Goal: Task Accomplishment & Management: Complete application form

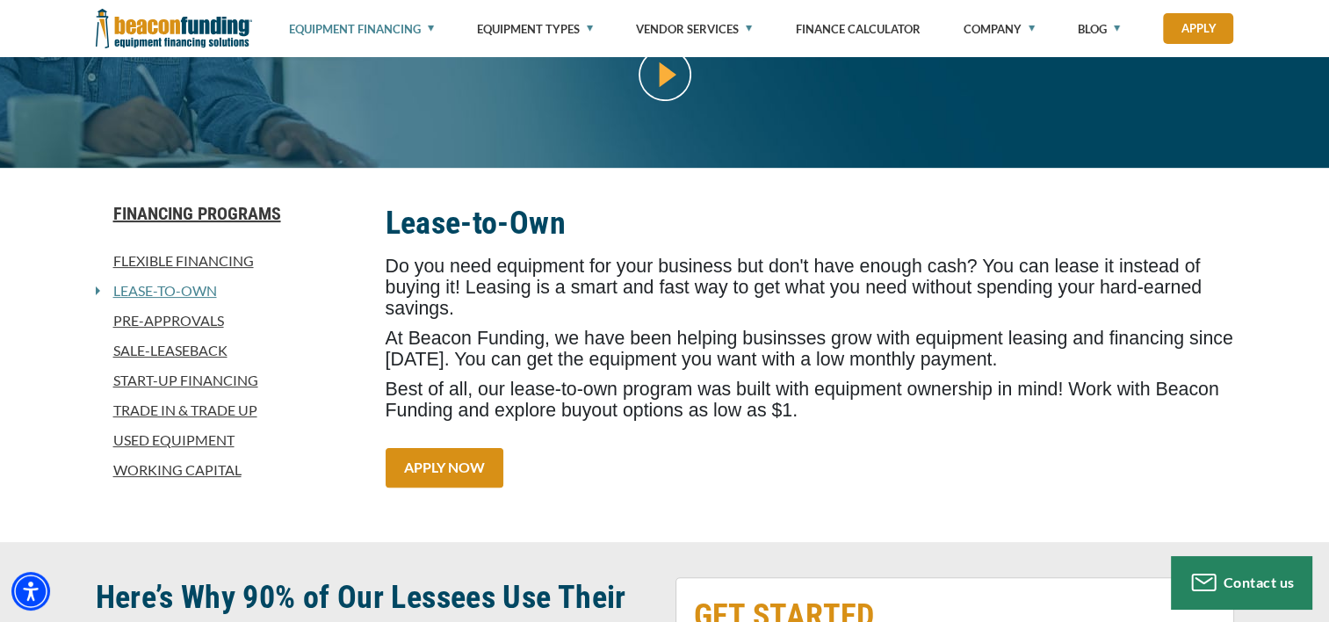
scroll to position [351, 0]
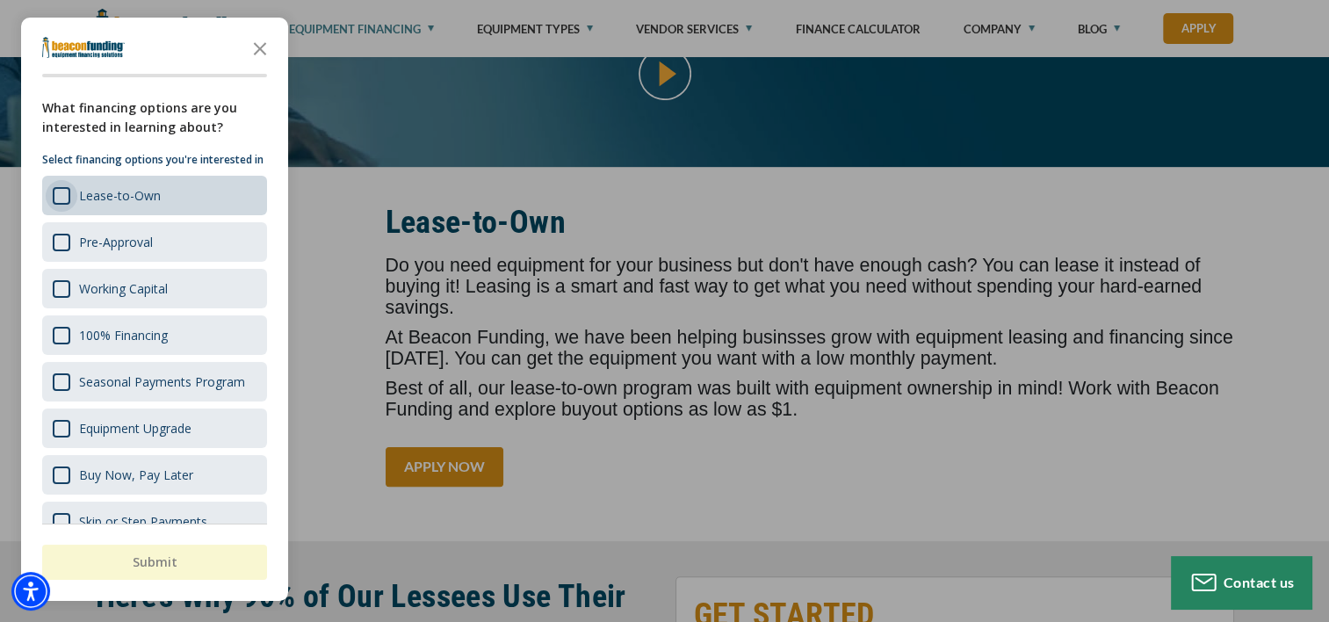
click at [65, 205] on div "Survey" at bounding box center [62, 196] width 18 height 18
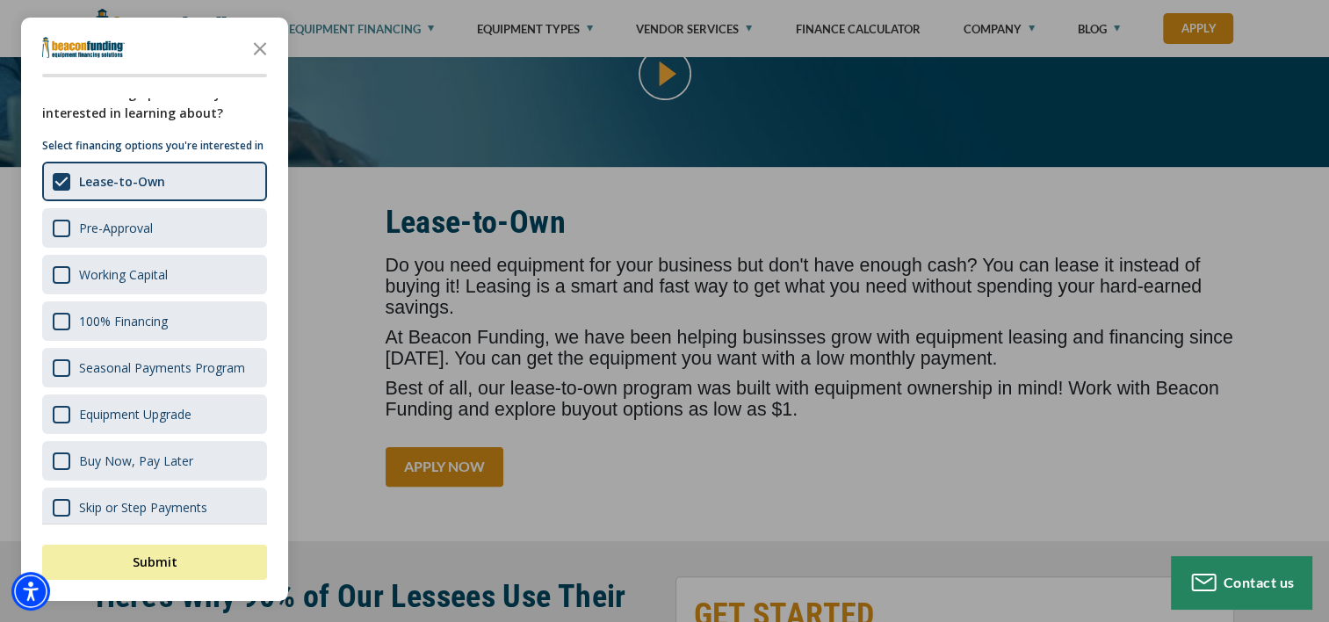
scroll to position [0, 0]
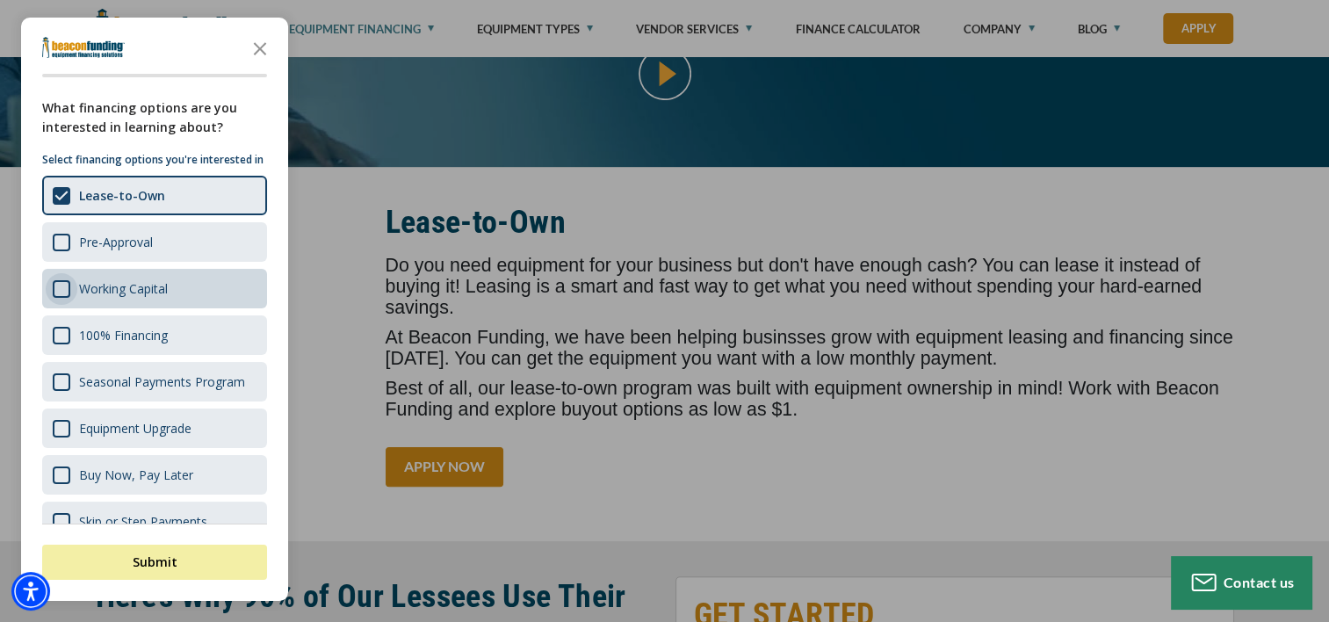
click at [60, 298] on div "Survey" at bounding box center [62, 289] width 18 height 18
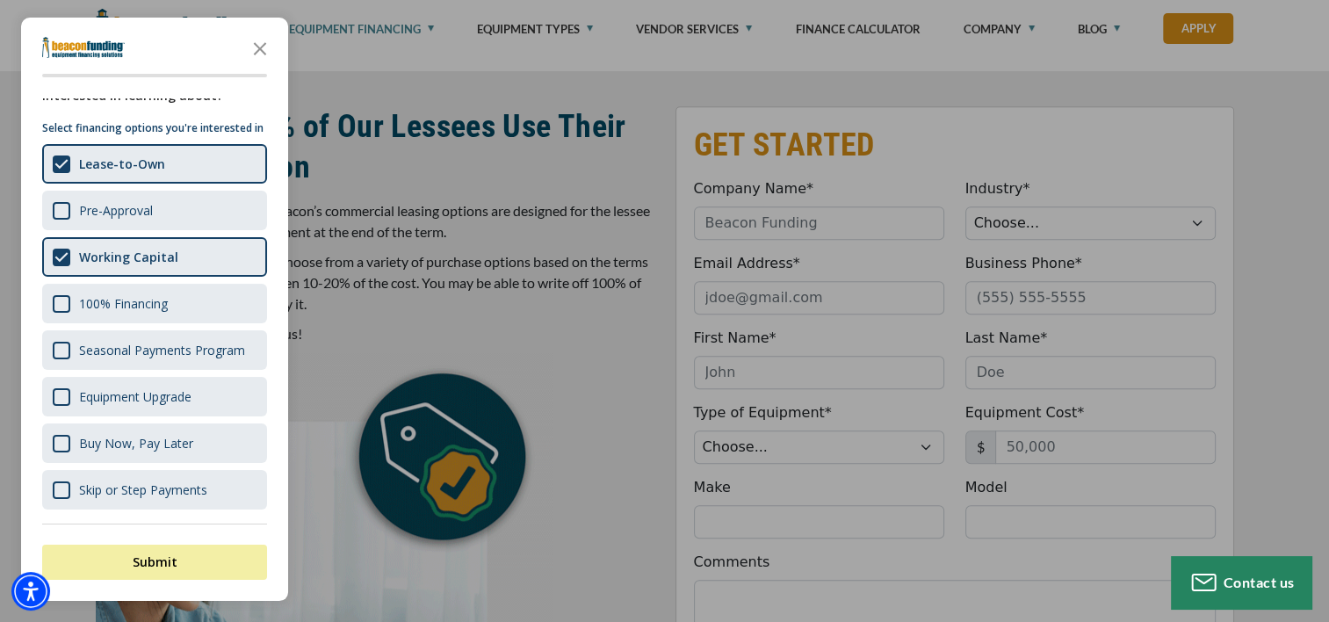
scroll to position [791, 0]
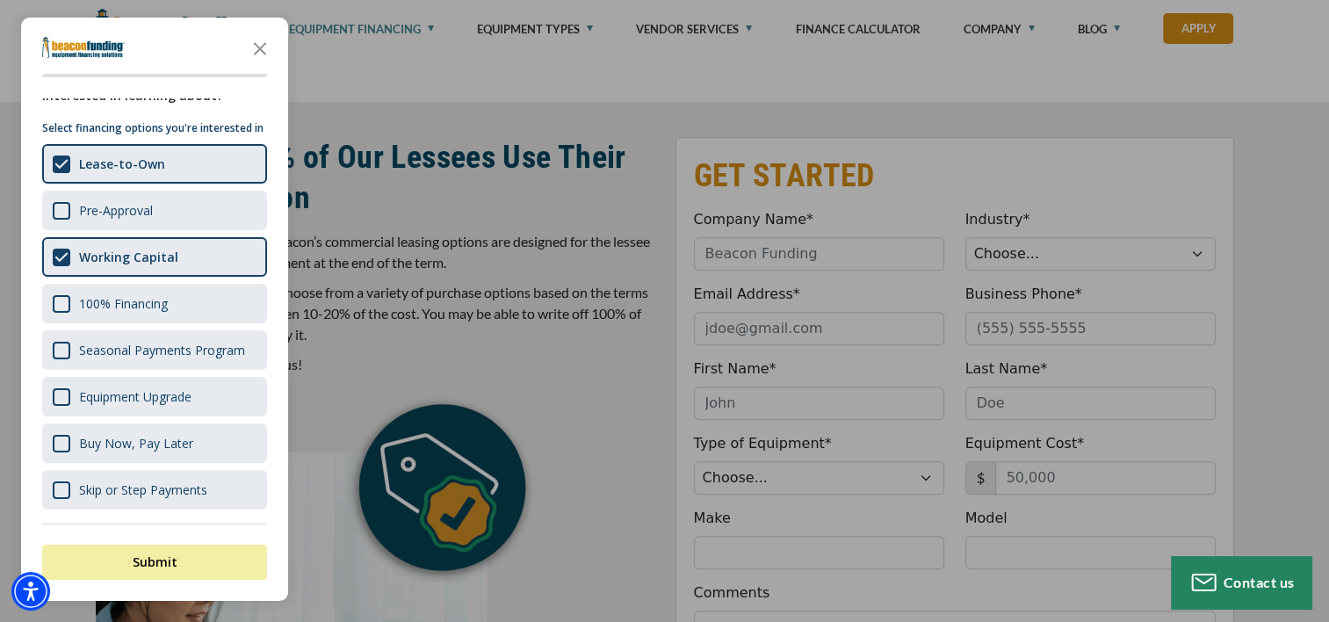
click at [843, 295] on div "button" at bounding box center [664, 311] width 1329 height 622
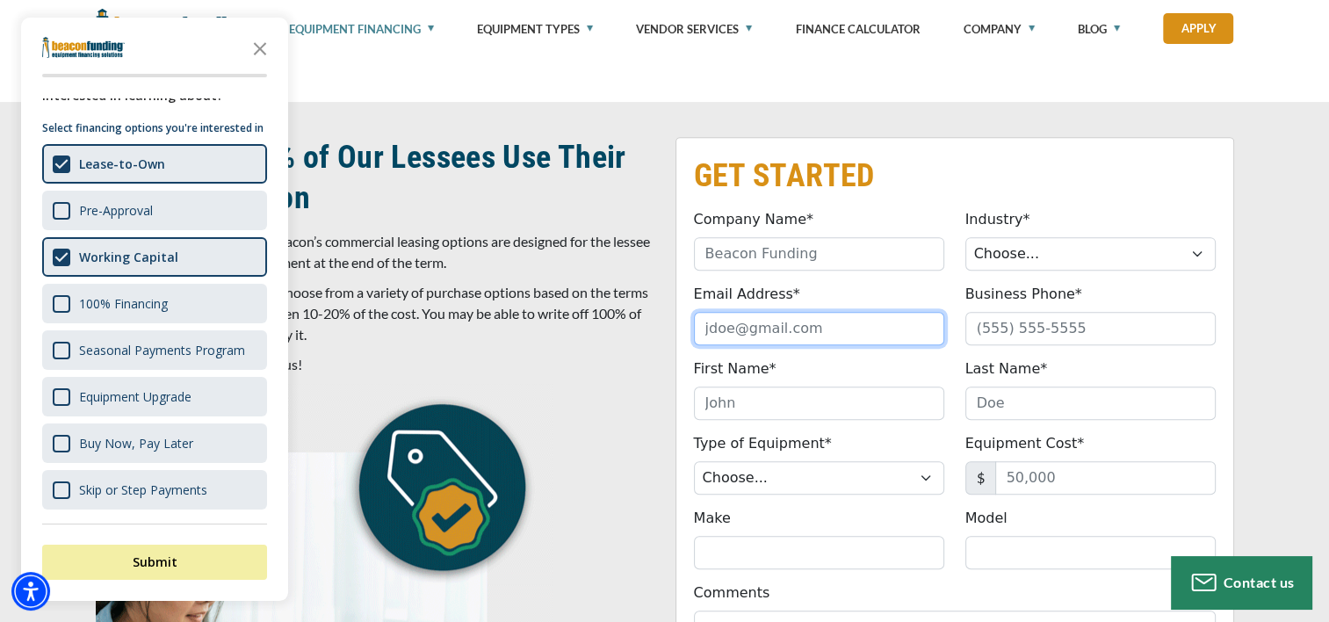
click at [738, 323] on input "Email Address*" at bounding box center [819, 328] width 250 height 33
type input "[EMAIL_ADDRESS][DOMAIN_NAME]"
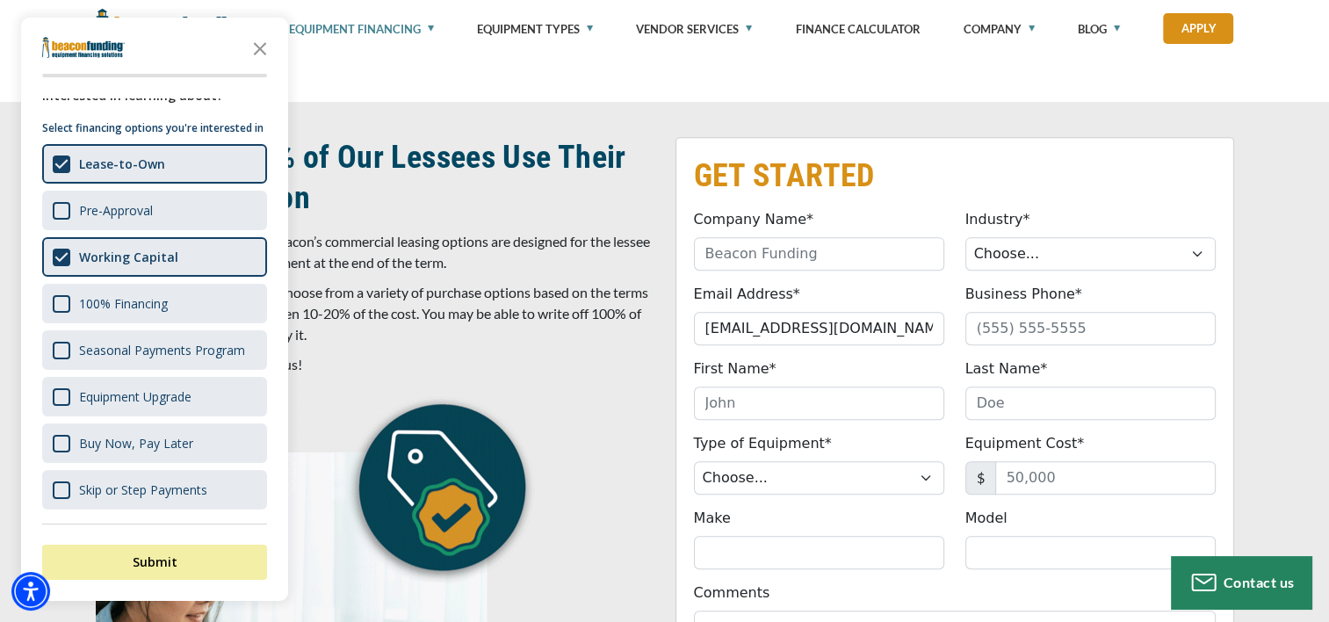
type input "K' Recumbent trikes"
type input "[PERSON_NAME]"
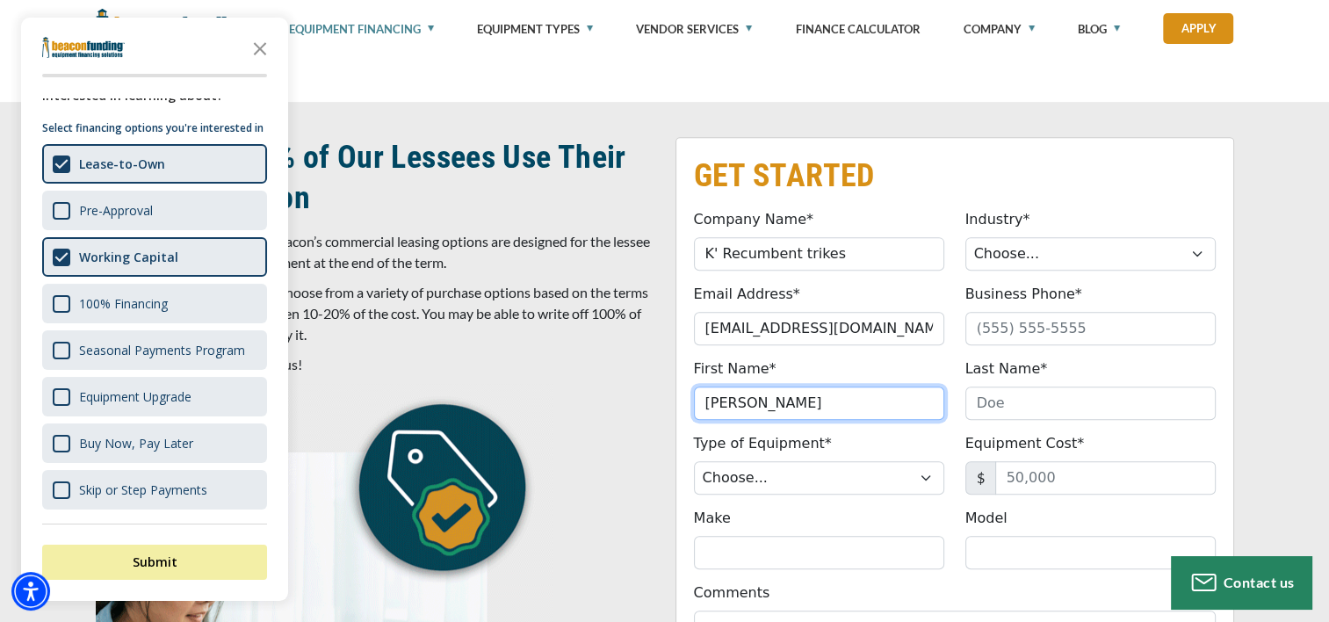
type input "[PERSON_NAME]"
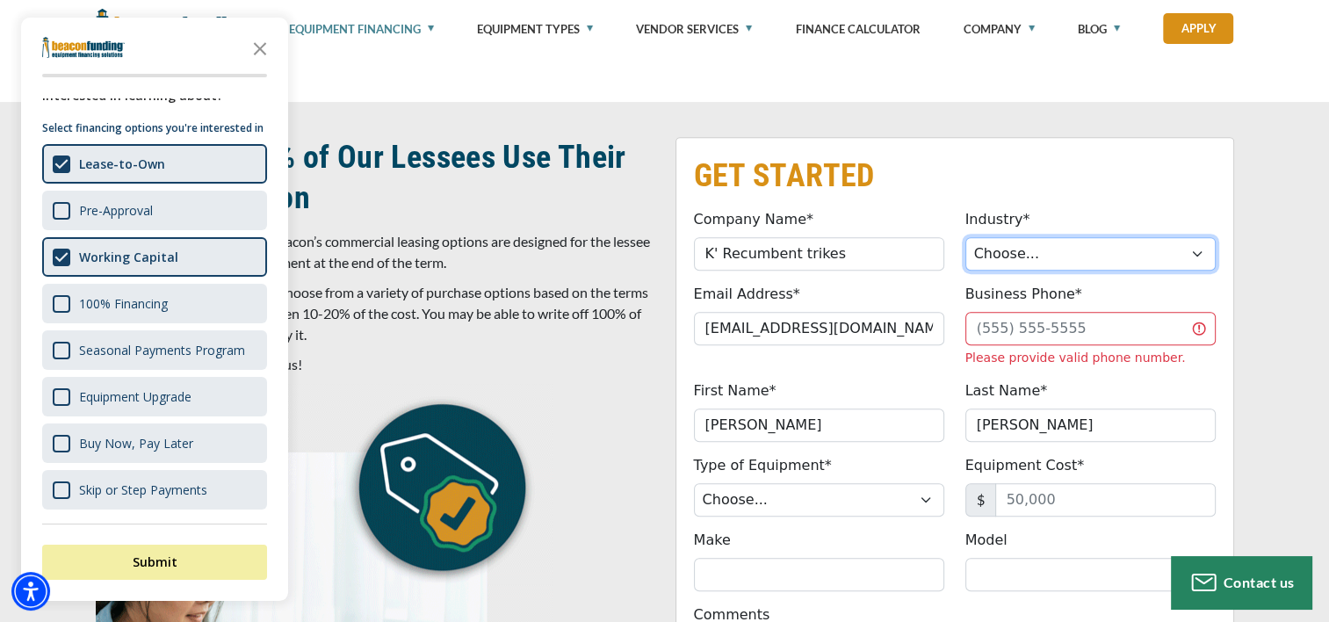
click at [1055, 250] on select "Choose... Towing Landscape/Hardscape Decorated Apparel Septic Light Constructio…" at bounding box center [1091, 253] width 250 height 33
select select "5"
click at [966, 237] on select "Choose... Towing Landscape/Hardscape Decorated Apparel Septic Light Constructio…" at bounding box center [1091, 253] width 250 height 33
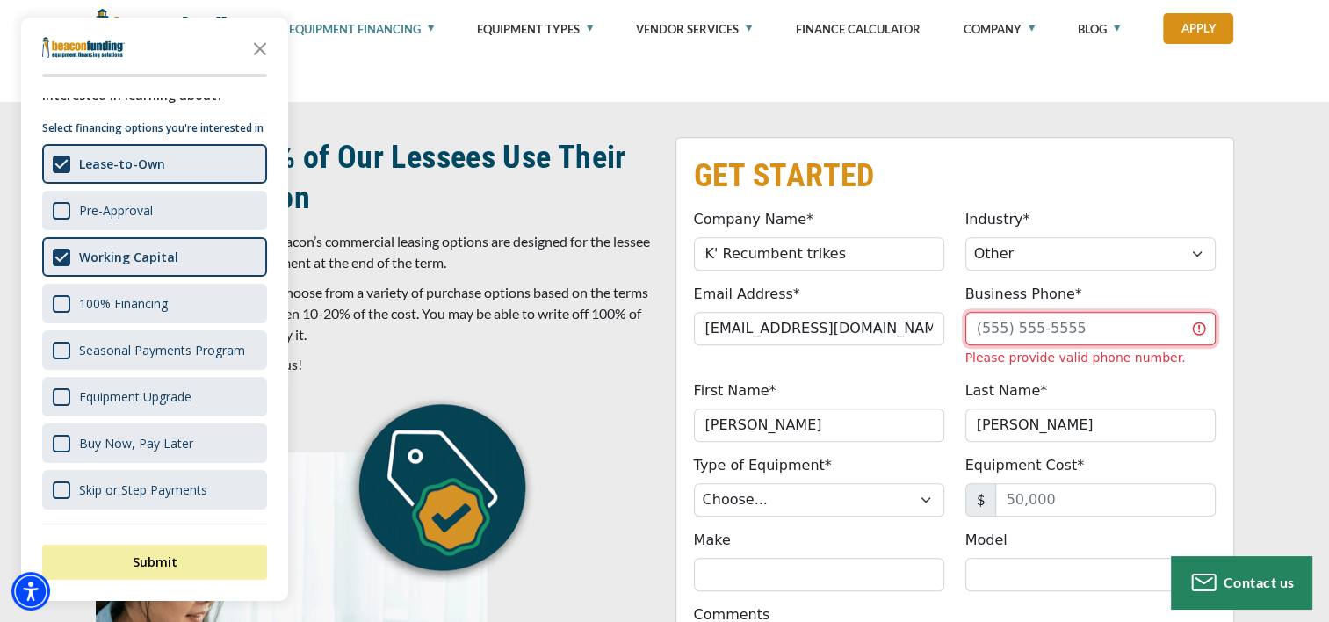
click at [1012, 329] on input "Business Phone*" at bounding box center [1091, 328] width 250 height 33
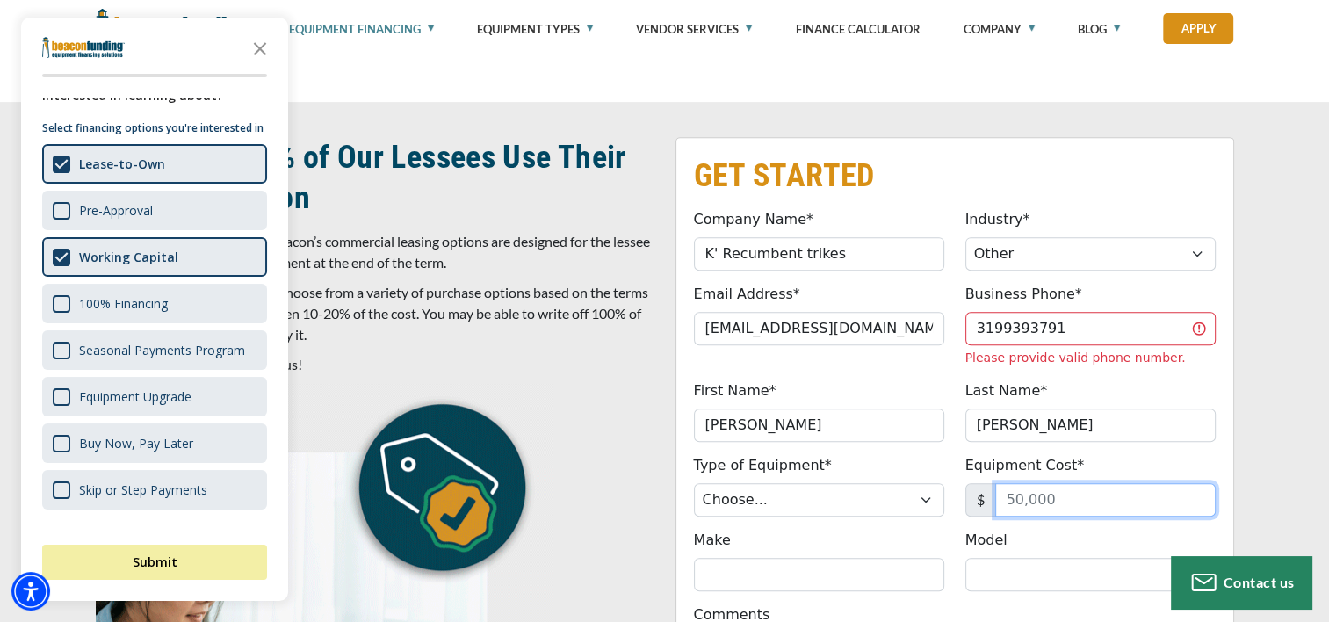
type input "[PHONE_NUMBER]"
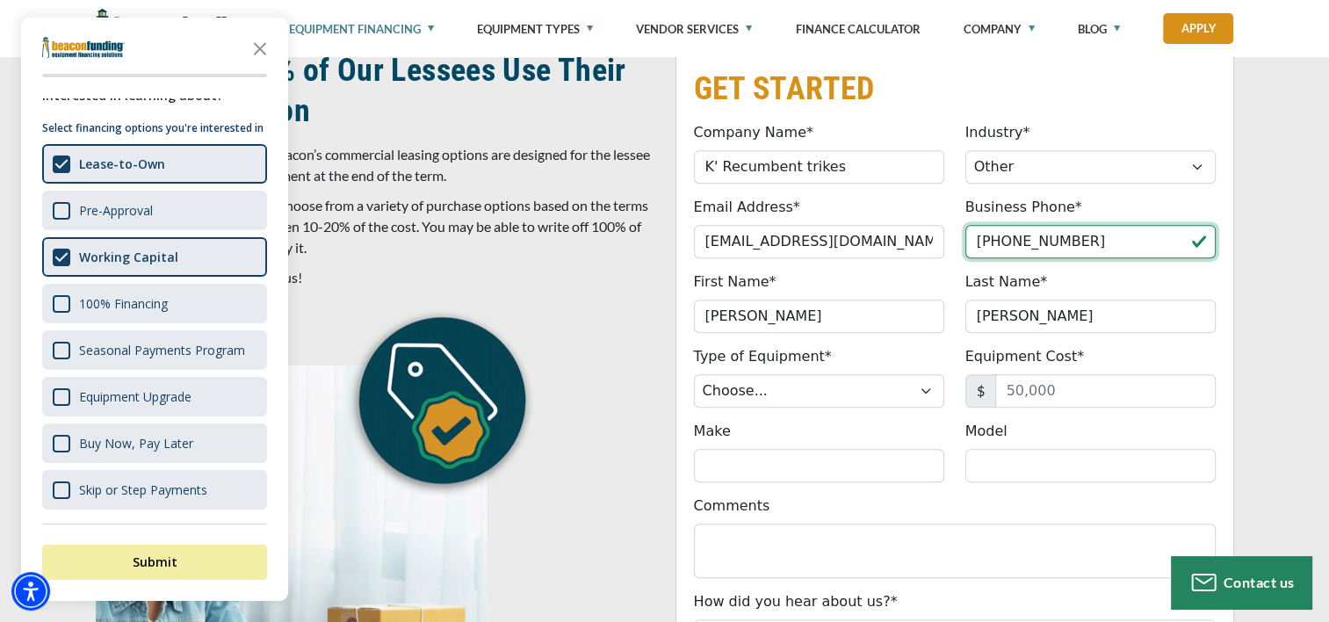
scroll to position [879, 0]
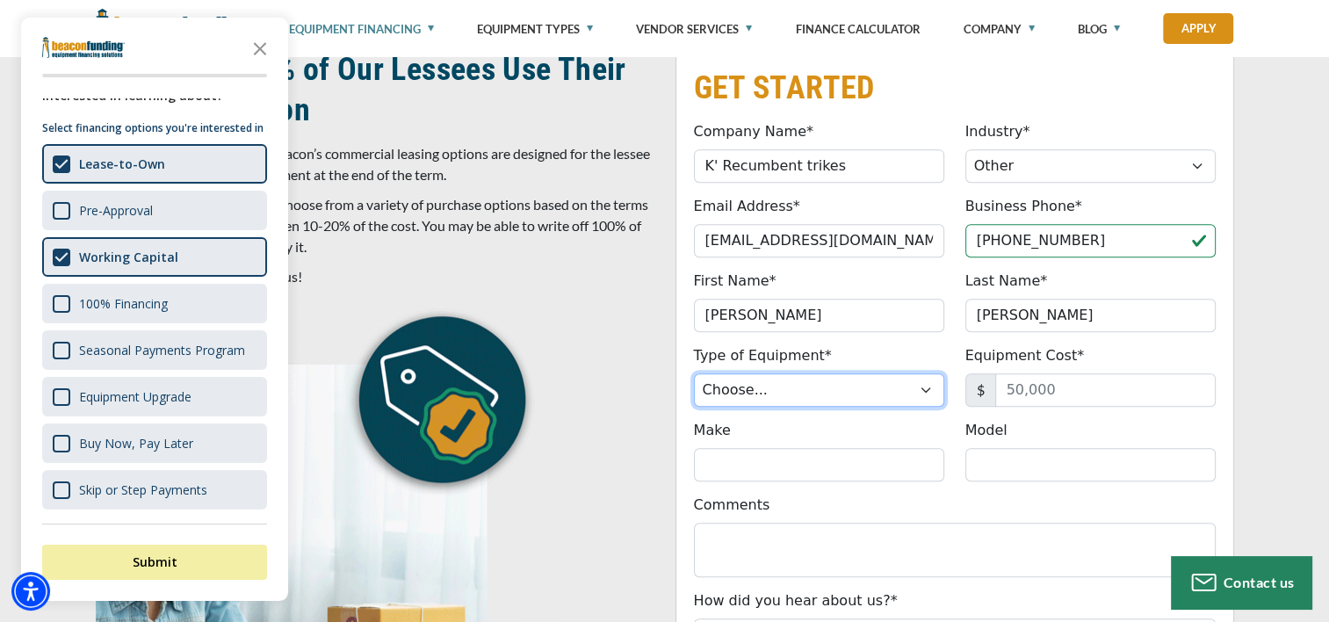
click at [810, 392] on select "Choose... Backhoe Boom/Bucket Truck Chipper Commercial Mower Crane DTG/DTF Prin…" at bounding box center [819, 389] width 250 height 33
select select "13"
click at [694, 373] on select "Choose... Backhoe Boom/Bucket Truck Chipper Commercial Mower Crane DTG/DTF Prin…" at bounding box center [819, 389] width 250 height 33
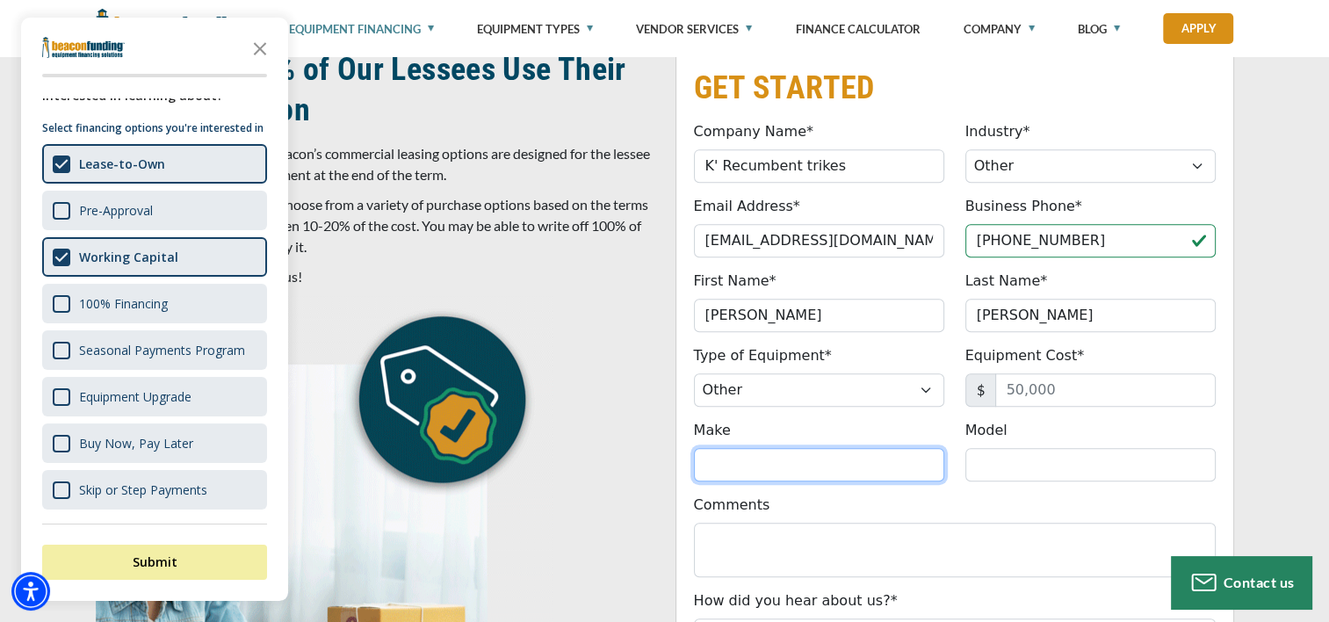
click at [713, 464] on input "Make" at bounding box center [819, 464] width 250 height 33
type input "mobility Cargo trike"
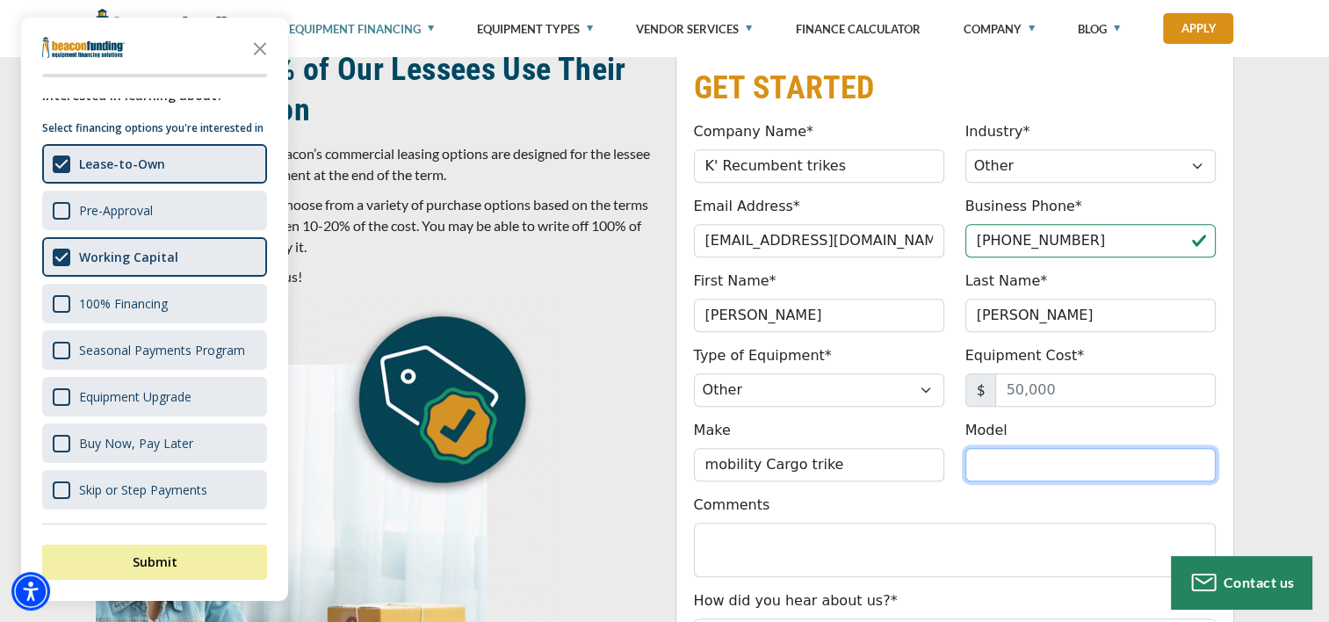
click at [984, 464] on input "Model" at bounding box center [1091, 464] width 250 height 33
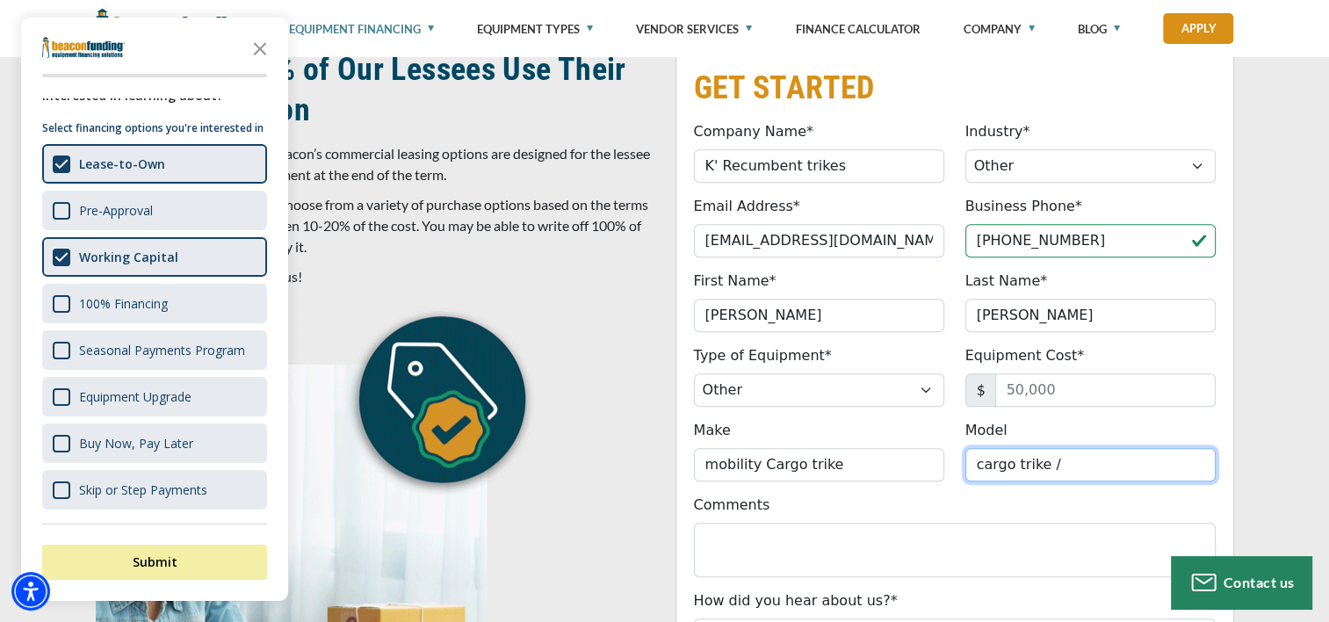
type input "cargo trike /"
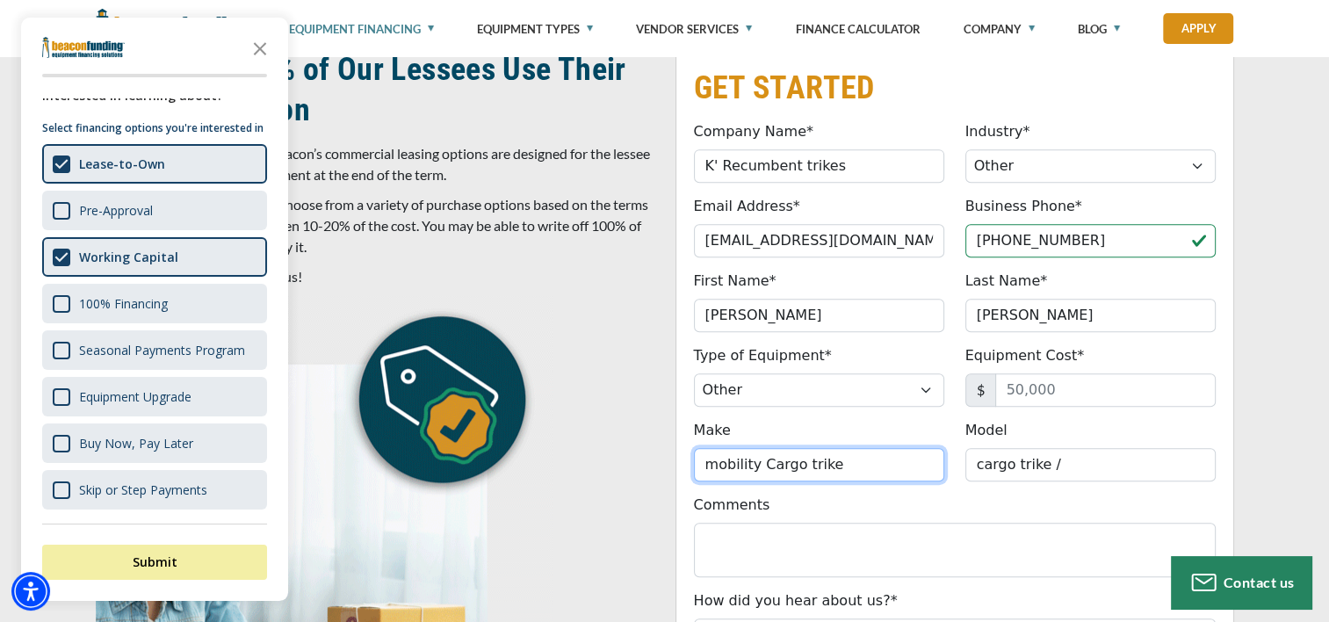
click at [836, 461] on input "mobility Cargo trike" at bounding box center [819, 464] width 250 height 33
type input "mobility Cargo trike / 4t Autel drone"
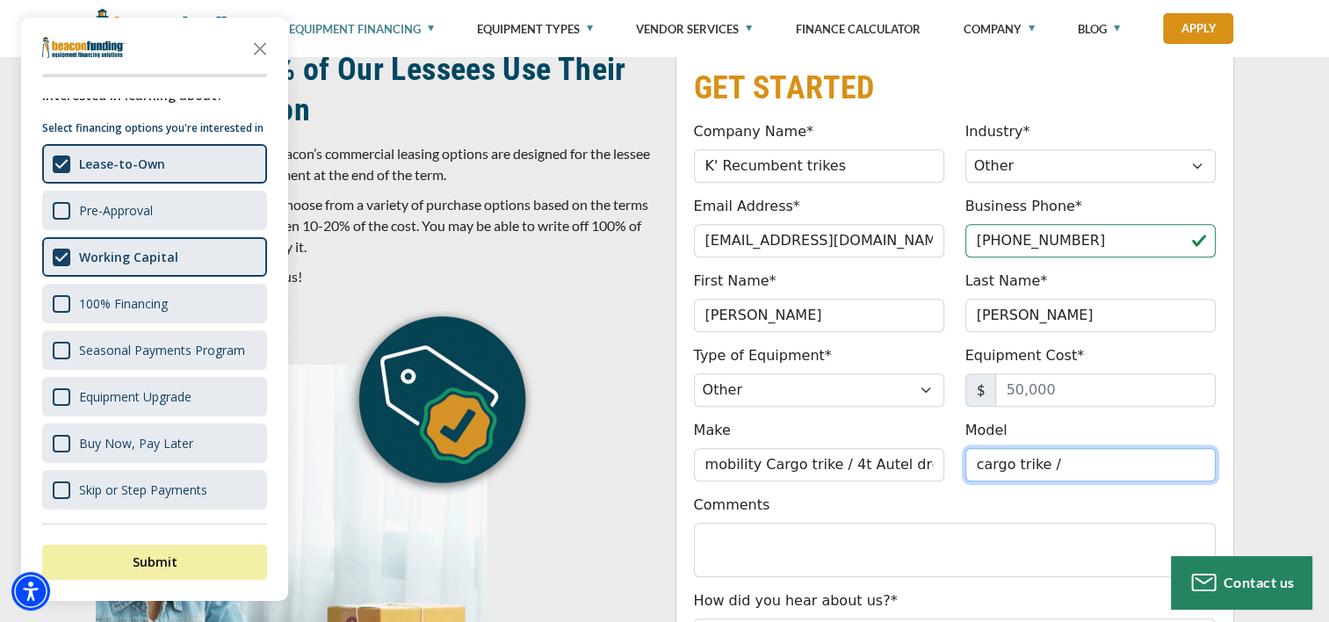
click at [1064, 466] on input "cargo trike /" at bounding box center [1091, 464] width 250 height 33
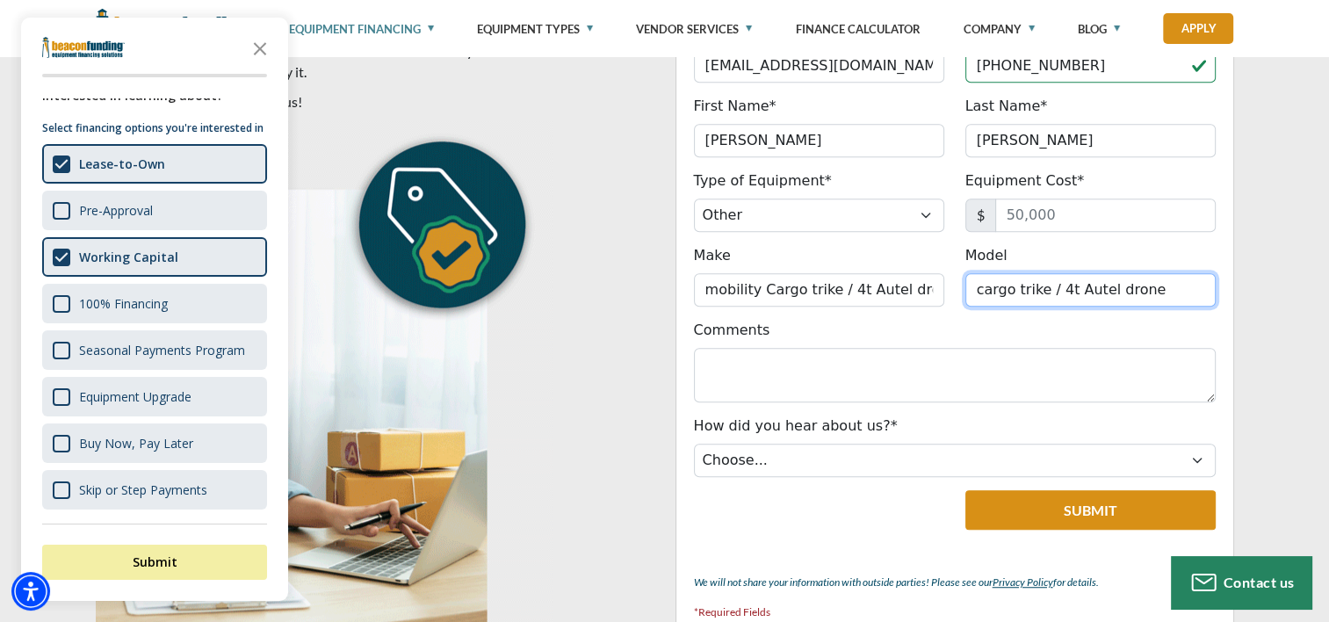
scroll to position [1054, 0]
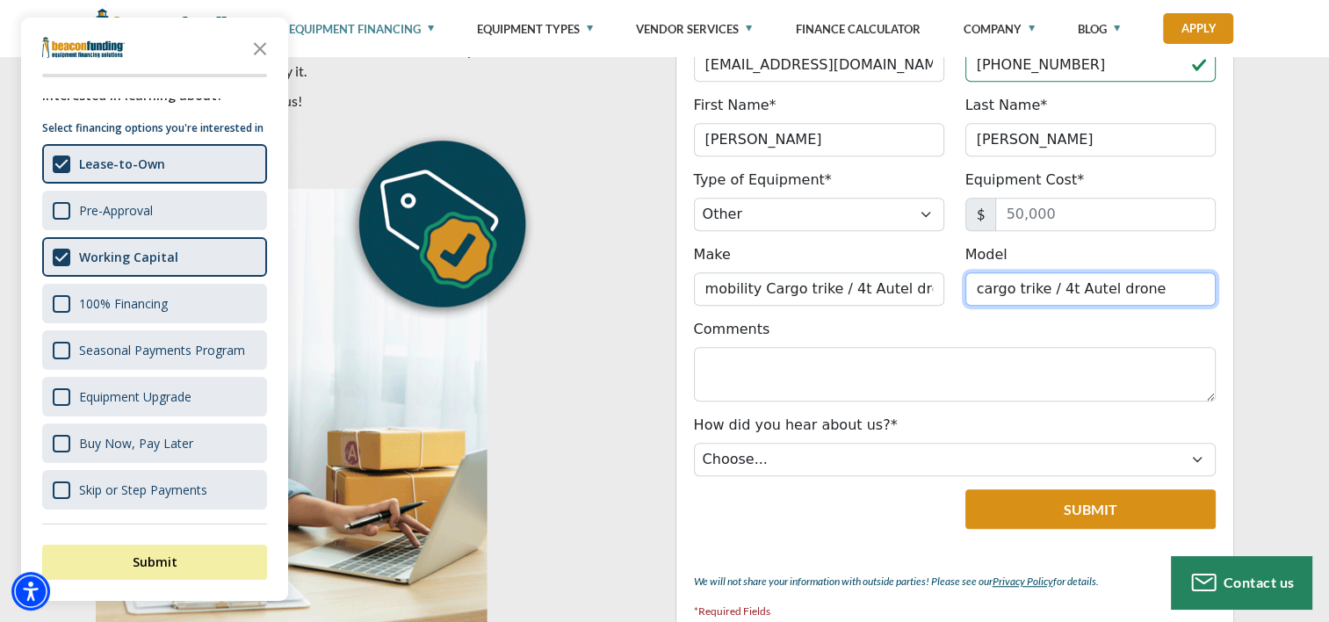
type input "cargo trike / 4t Autel drone"
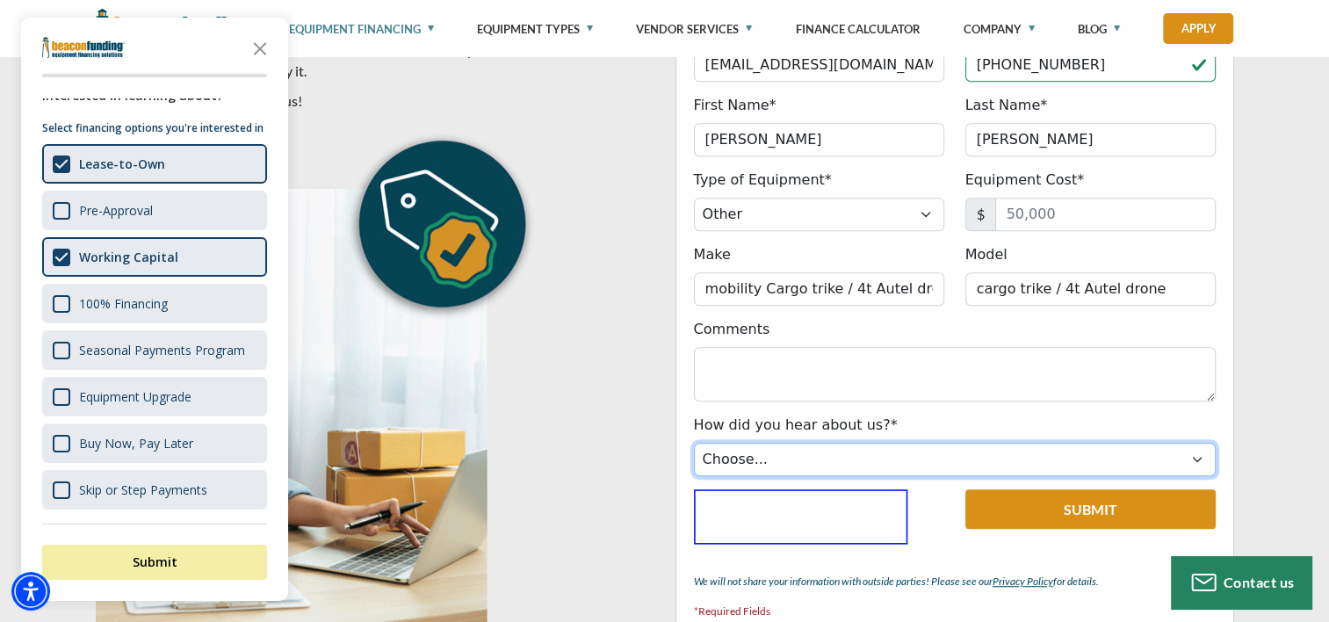
click at [801, 455] on select "Choose... Internet Search Vendor Referral Word of Mouth Client Referral Email E…" at bounding box center [955, 459] width 522 height 33
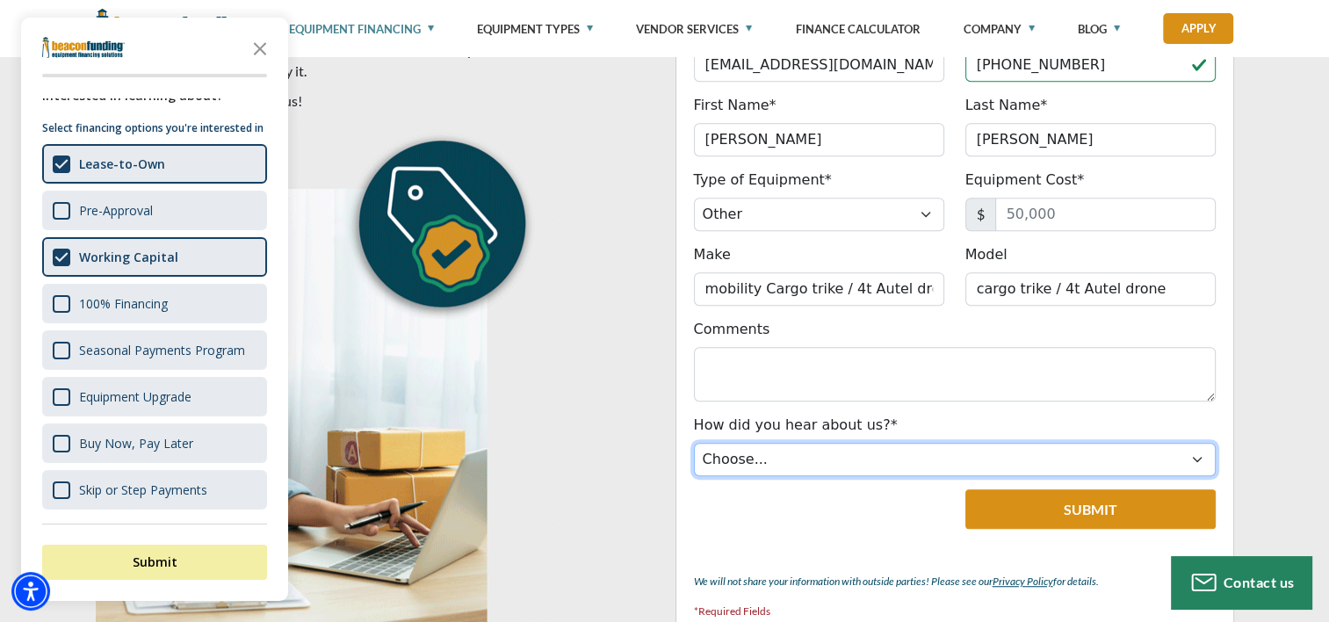
select select "5"
click at [694, 443] on select "Choose... Internet Search Vendor Referral Word of Mouth Client Referral Email E…" at bounding box center [955, 459] width 522 height 33
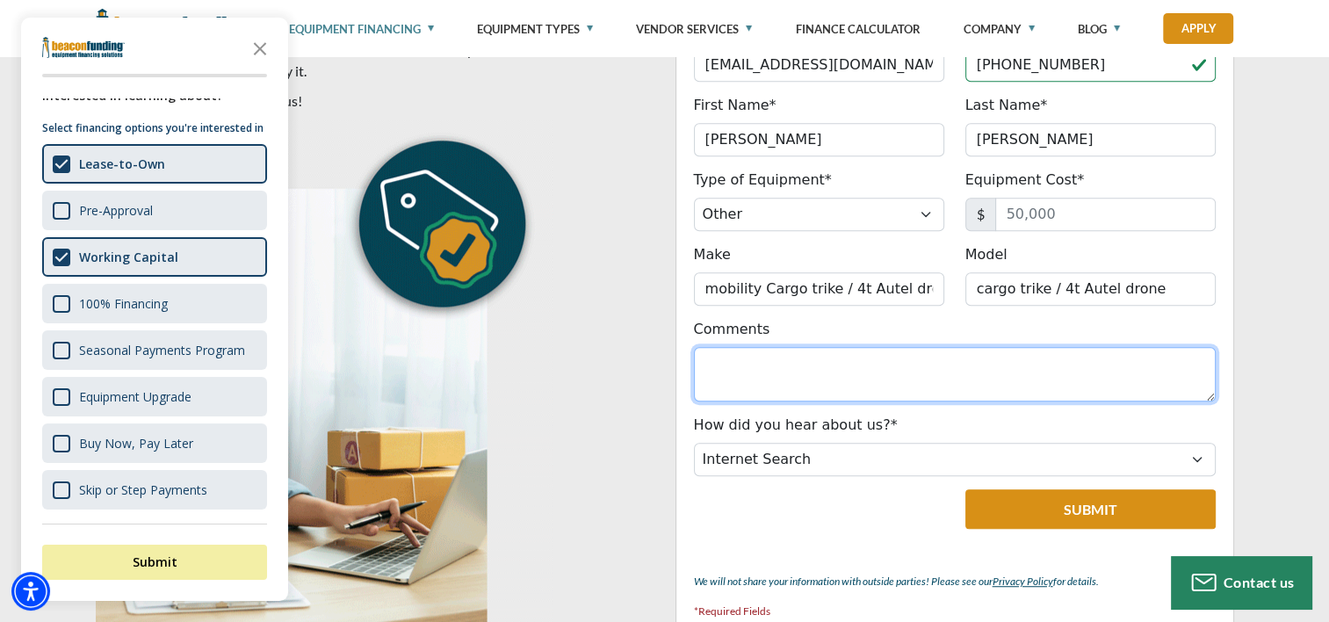
click at [756, 369] on textarea "Comments" at bounding box center [955, 374] width 522 height 54
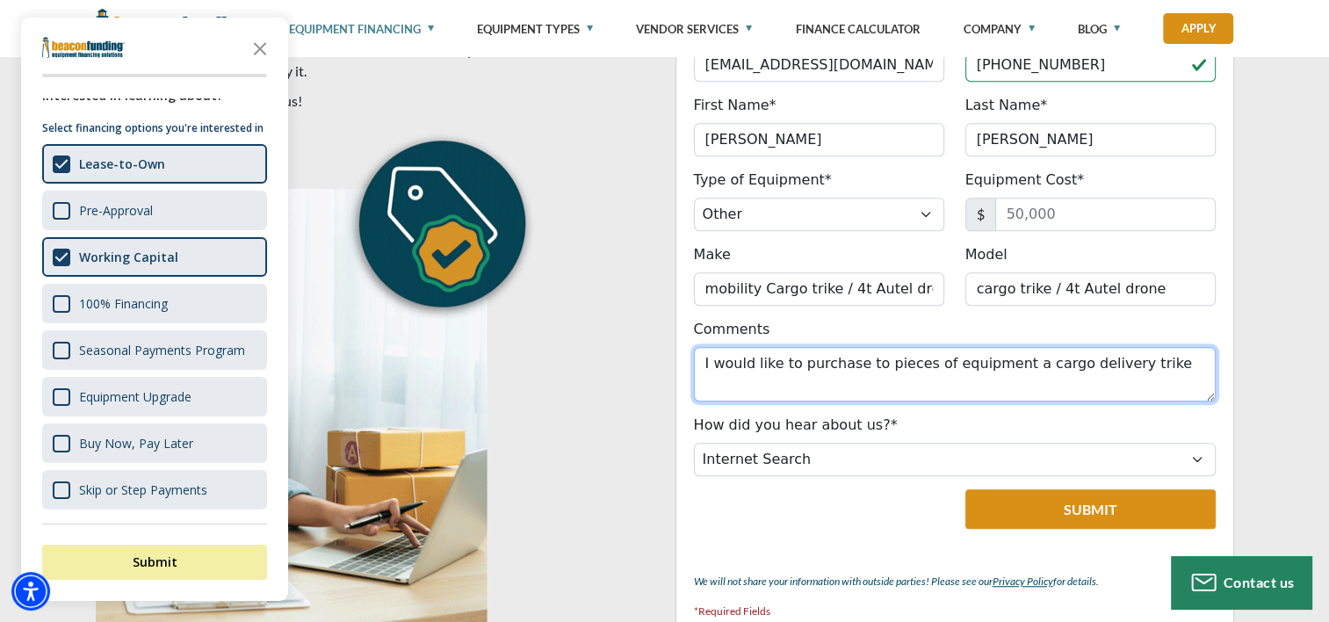
click at [1139, 365] on textarea "I would like to purchase to pieces of equipment a cargo delivery trike" at bounding box center [955, 374] width 522 height 54
drag, startPoint x: 1141, startPoint y: 358, endPoint x: 1016, endPoint y: 362, distance: 124.8
click at [1016, 362] on textarea "I would like to purchase to pieces of equipment a cargo delivery trike and" at bounding box center [955, 374] width 522 height 54
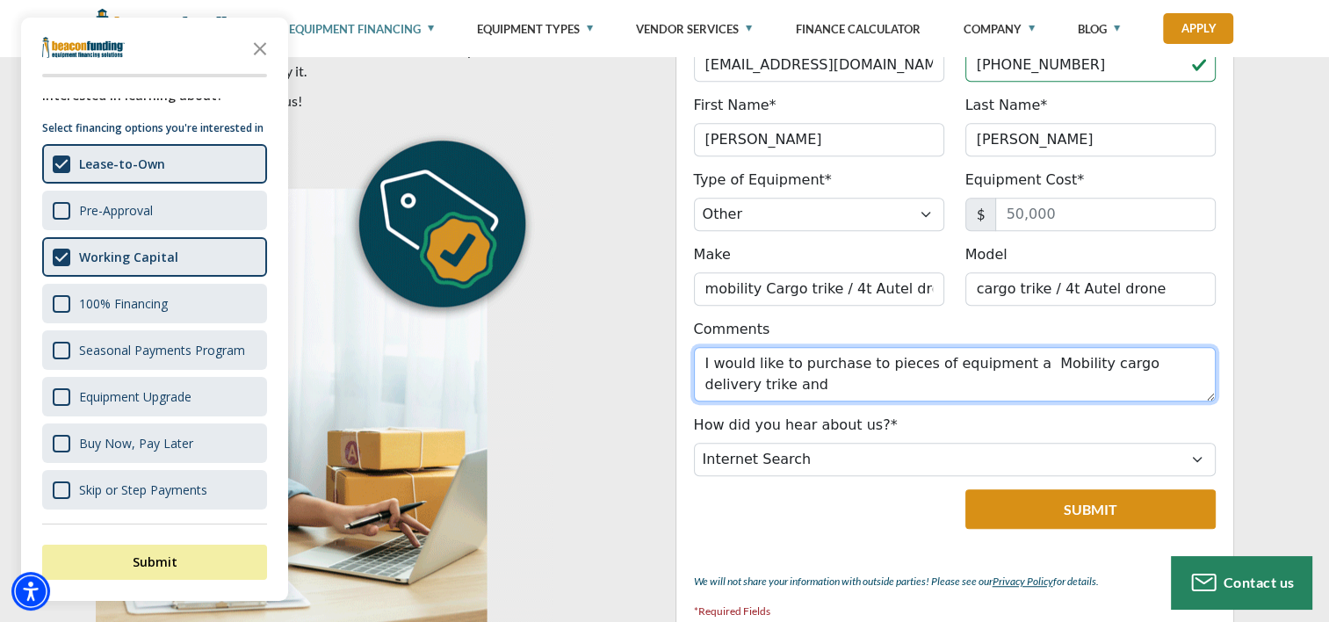
click at [733, 382] on textarea "I would like to purchase to pieces of equipment a Mobility cargo delivery trike…" at bounding box center [955, 374] width 522 height 54
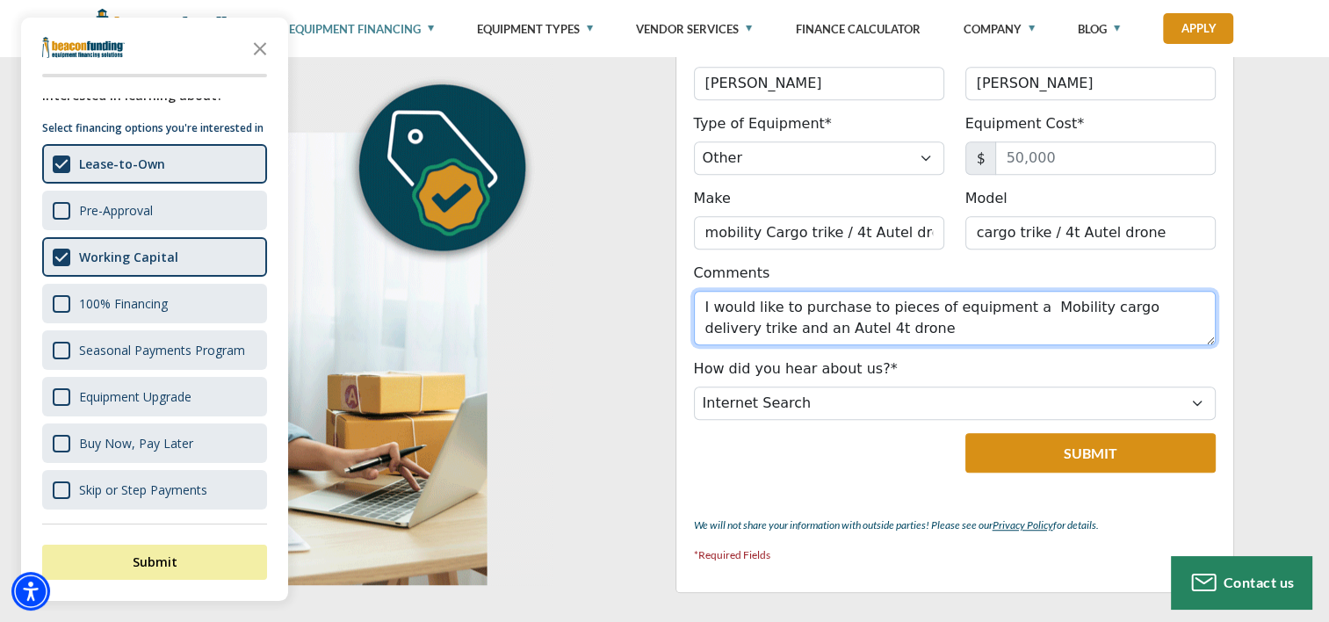
scroll to position [1142, 0]
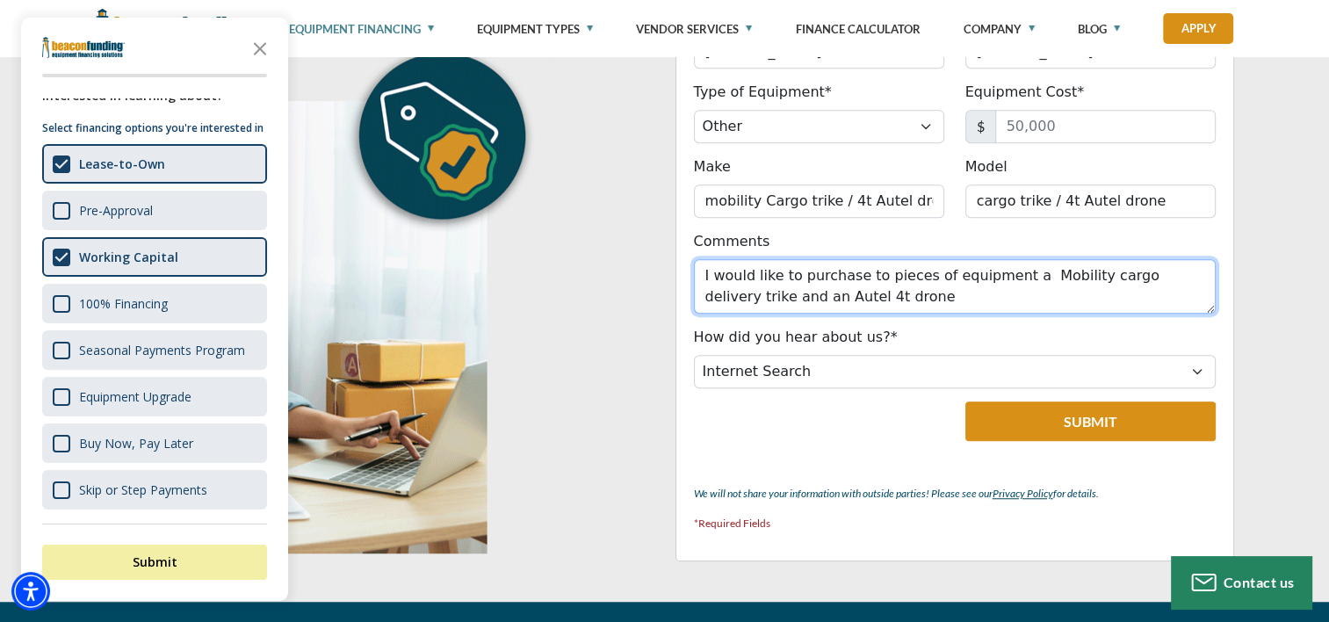
type textarea "I would like to purchase to pieces of equipment a Mobility cargo delivery trike…"
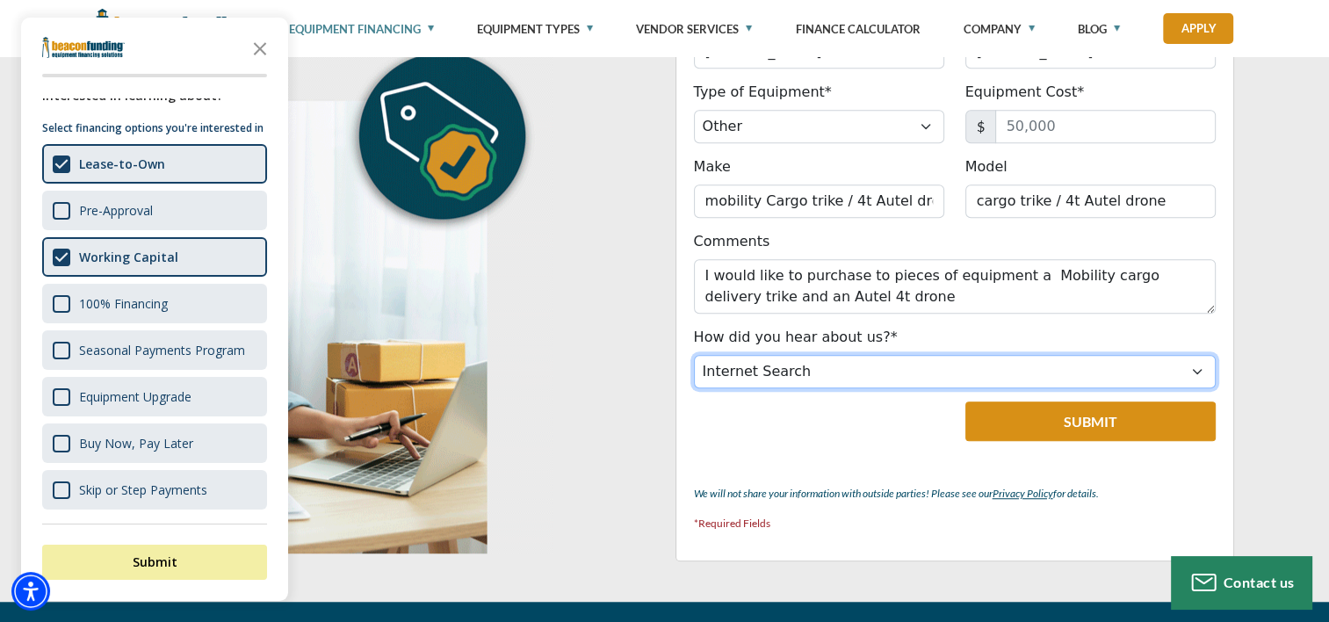
click at [824, 364] on select "Choose... Internet Search Vendor Referral Word of Mouth Client Referral Email E…" at bounding box center [955, 371] width 522 height 33
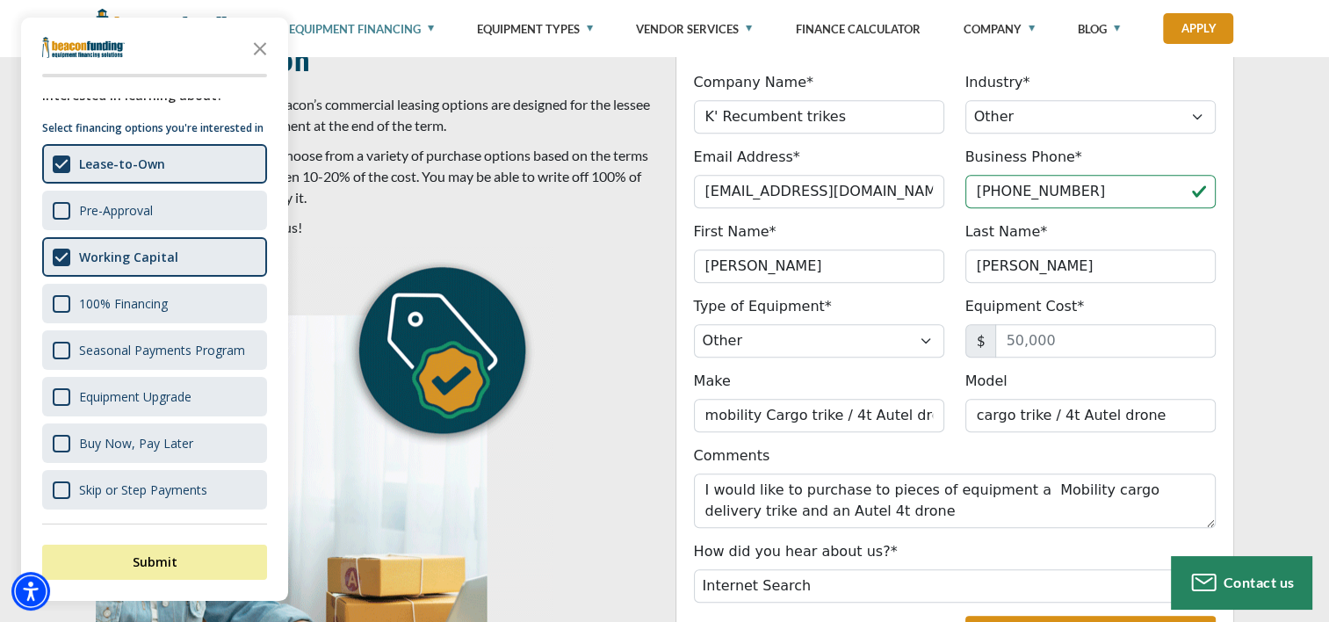
scroll to position [966, 0]
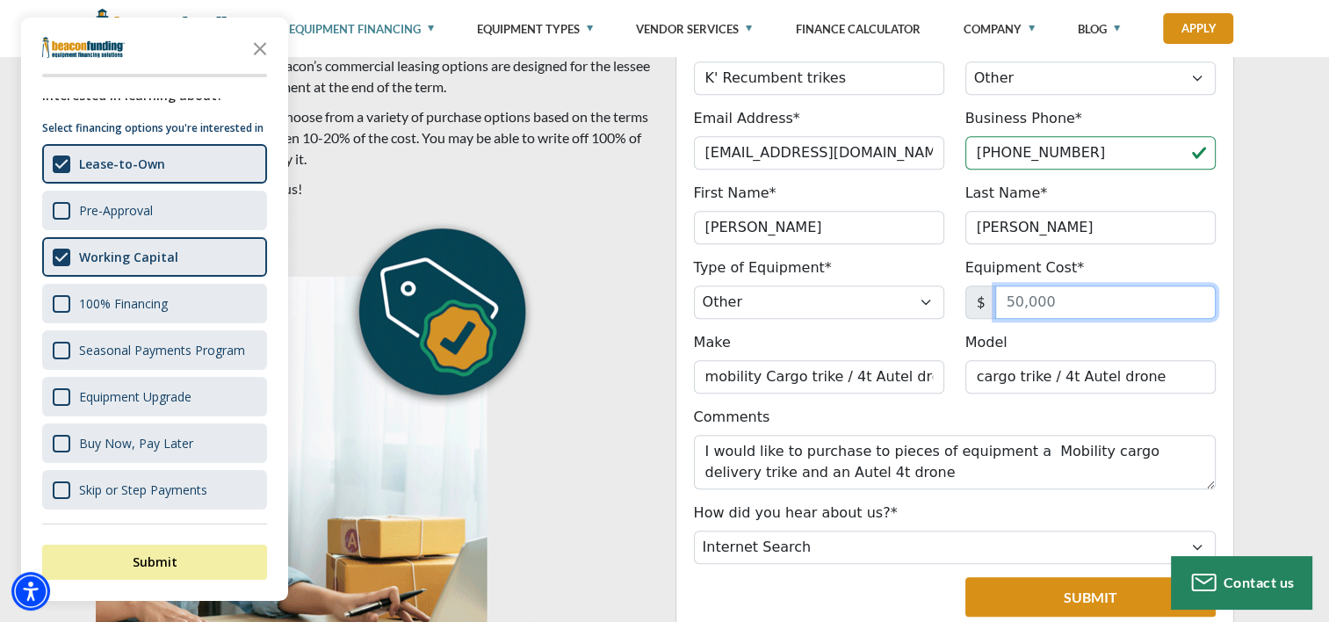
click at [1051, 310] on input "Equipment Cost*" at bounding box center [1105, 302] width 221 height 33
type input "1"
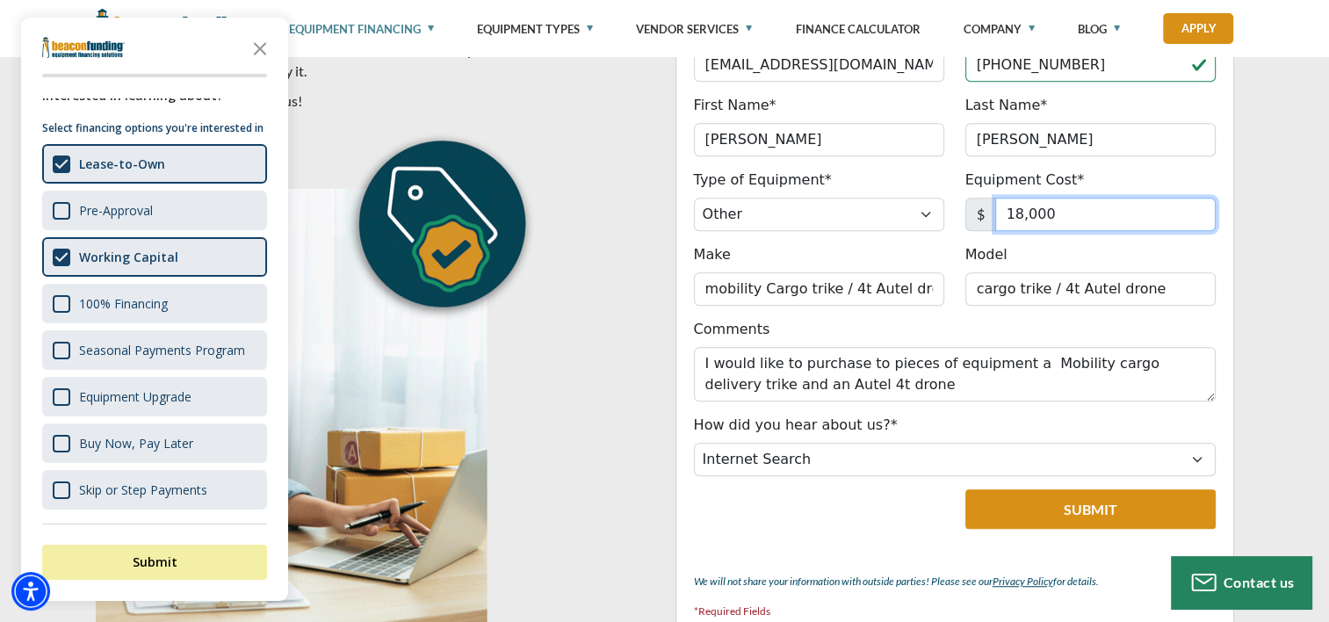
scroll to position [1142, 0]
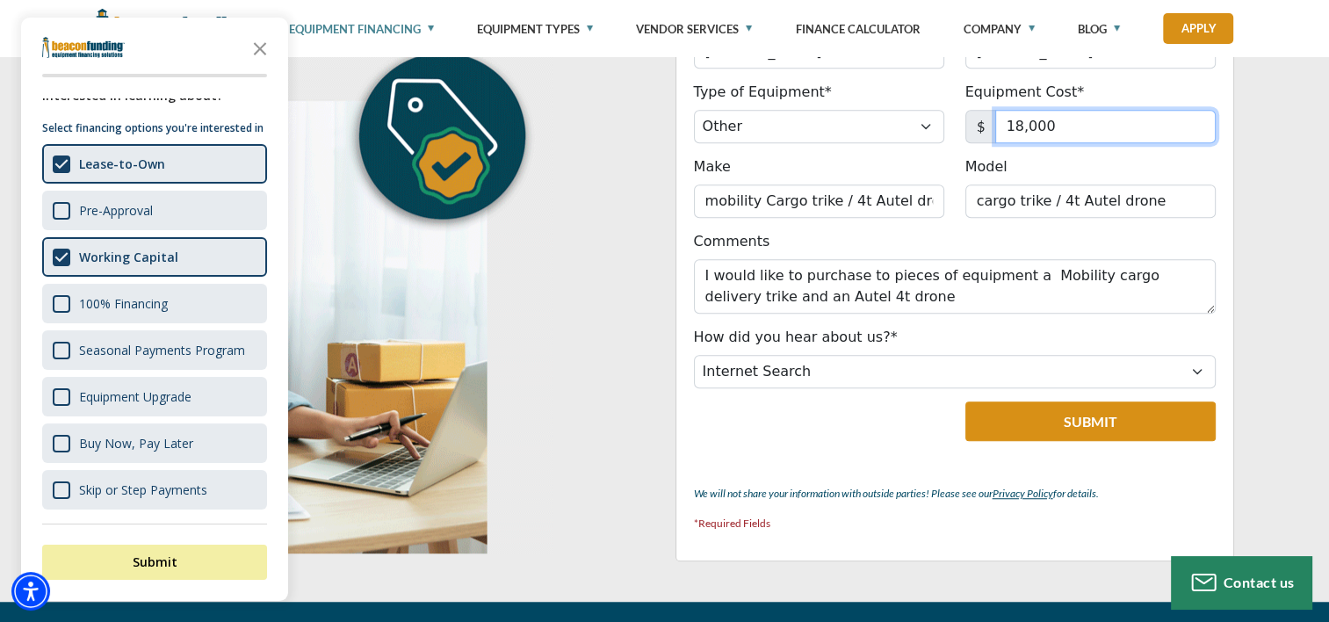
type input "18,000"
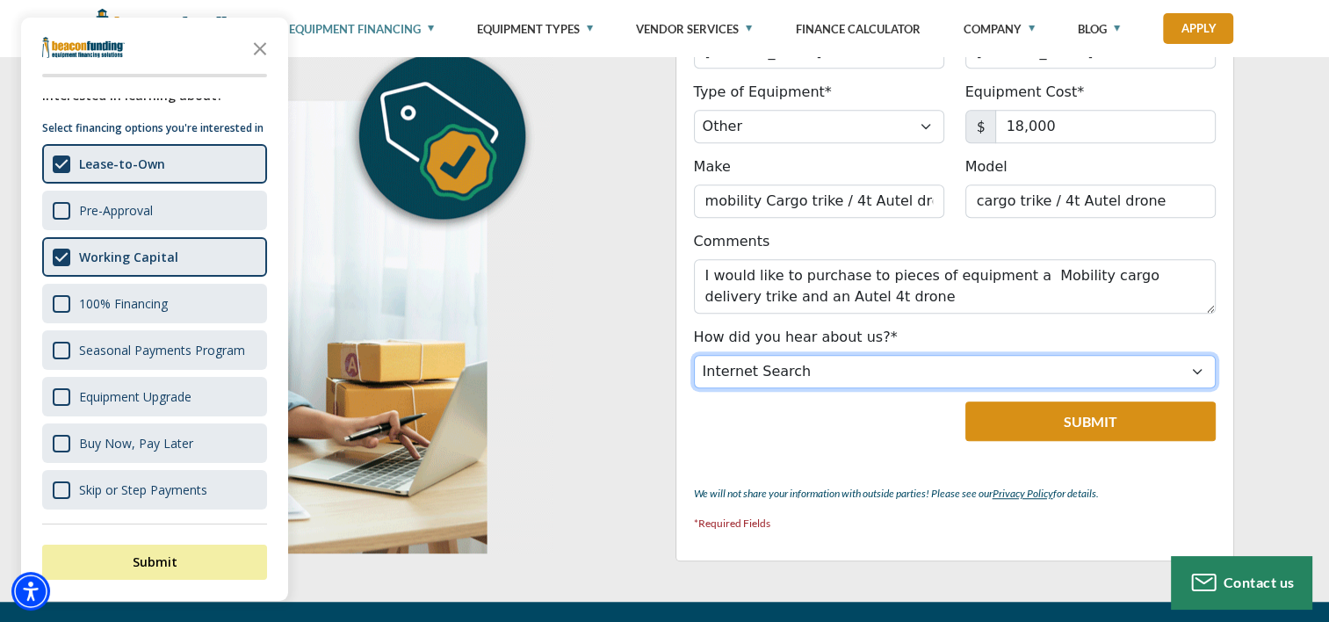
click at [1000, 359] on select "Choose... Internet Search Vendor Referral Word of Mouth Client Referral Email E…" at bounding box center [955, 371] width 522 height 33
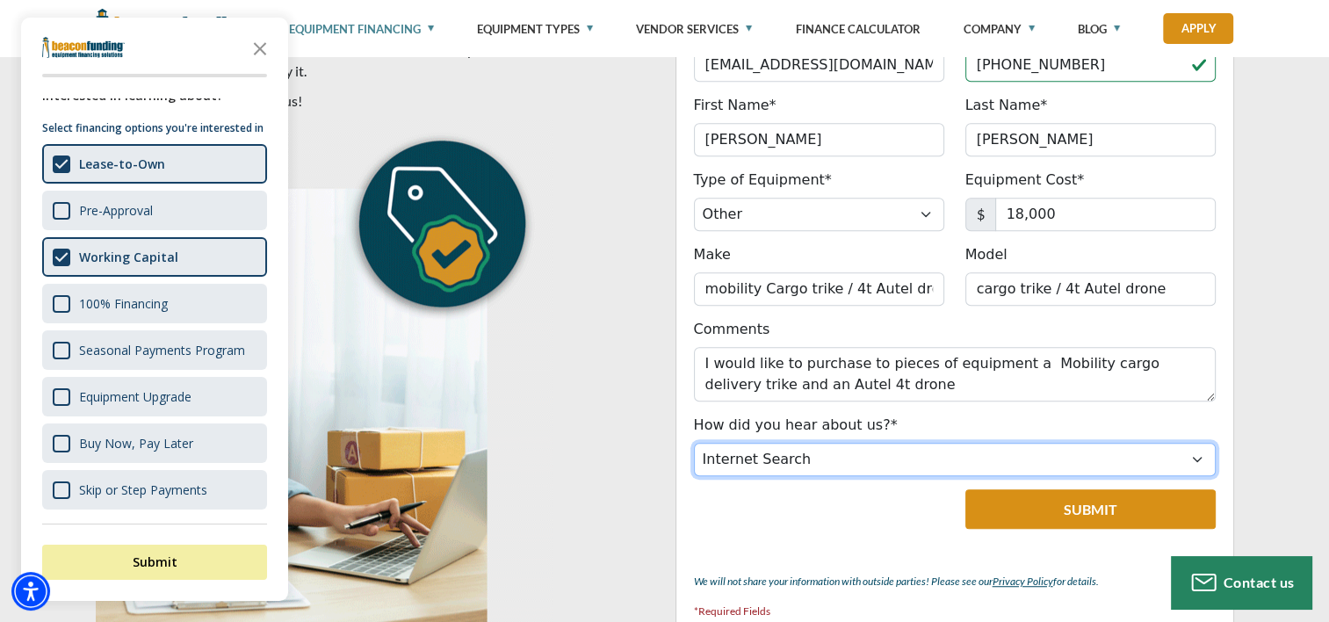
scroll to position [966, 0]
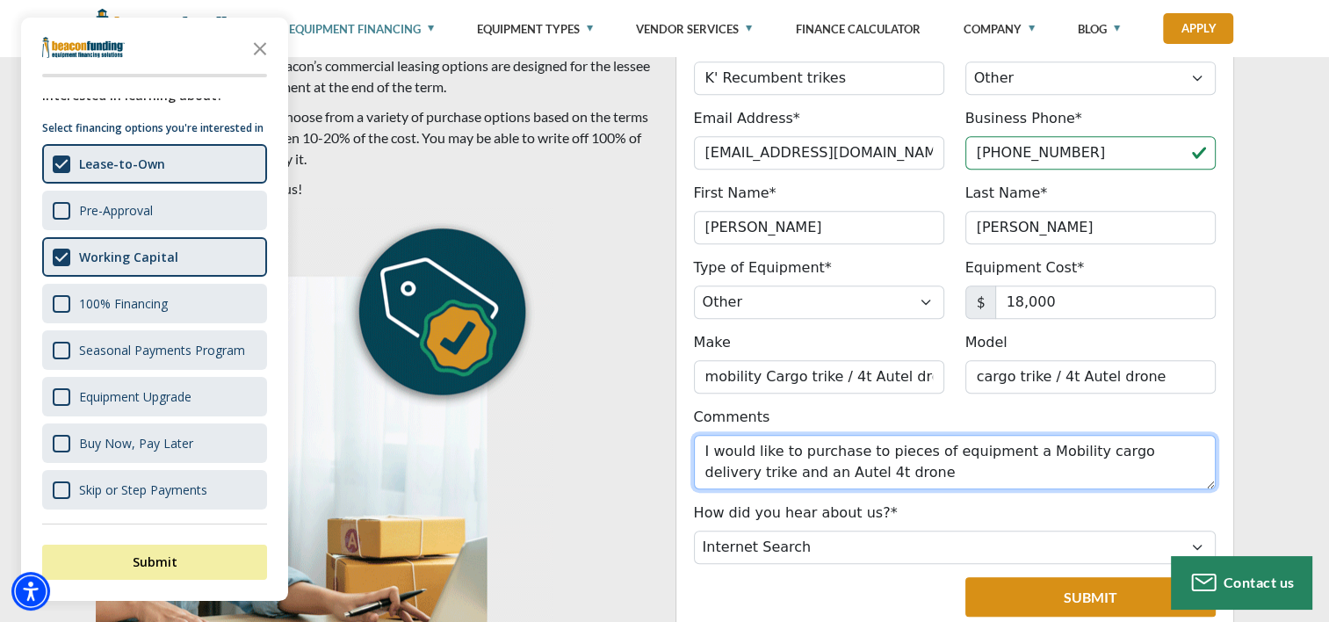
type textarea "I would like to purchase to pieces of equipment a Mobility cargo delivery trike…"
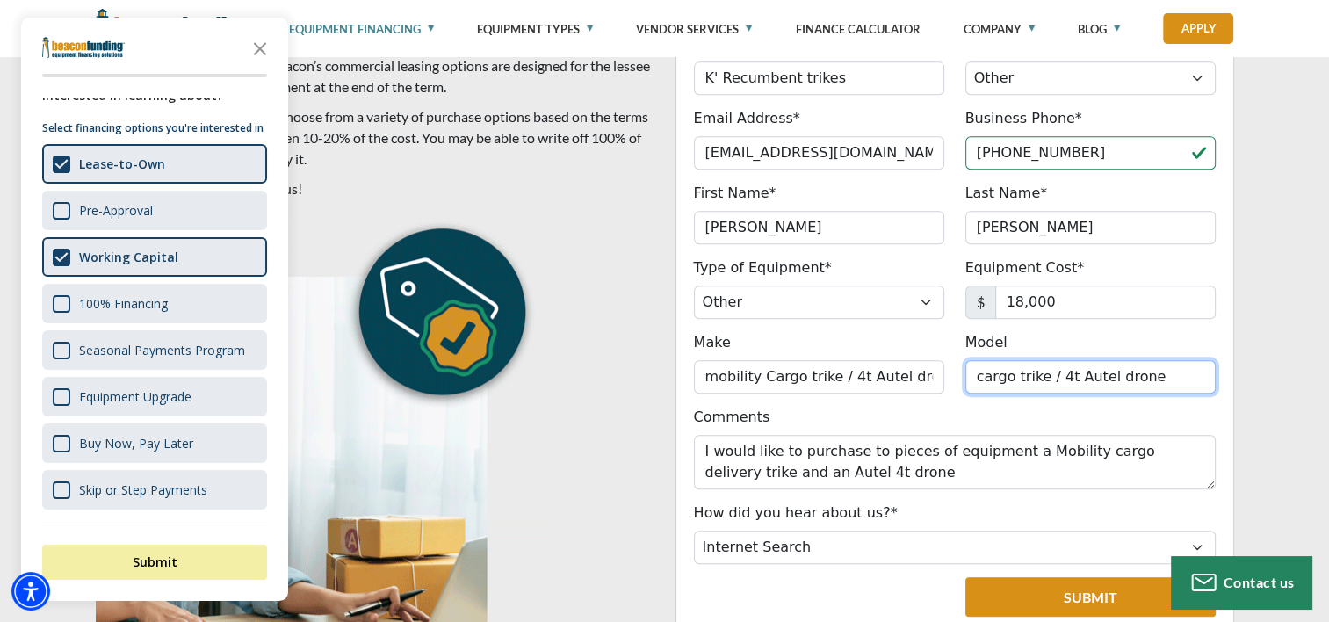
drag, startPoint x: 777, startPoint y: 472, endPoint x: 1003, endPoint y: 392, distance: 240.3
click at [1003, 392] on fieldset "GET STARTED Company Name* K' Recumbent trikes Please provide a valid company na…" at bounding box center [955, 349] width 559 height 776
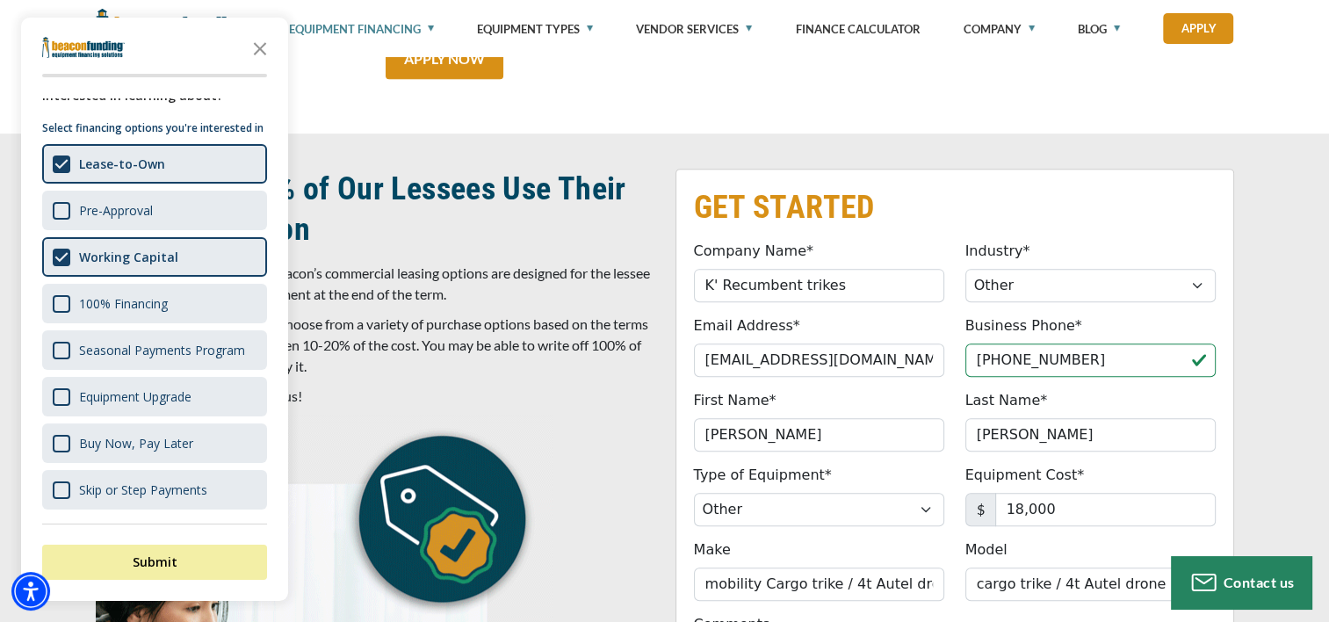
scroll to position [791, 0]
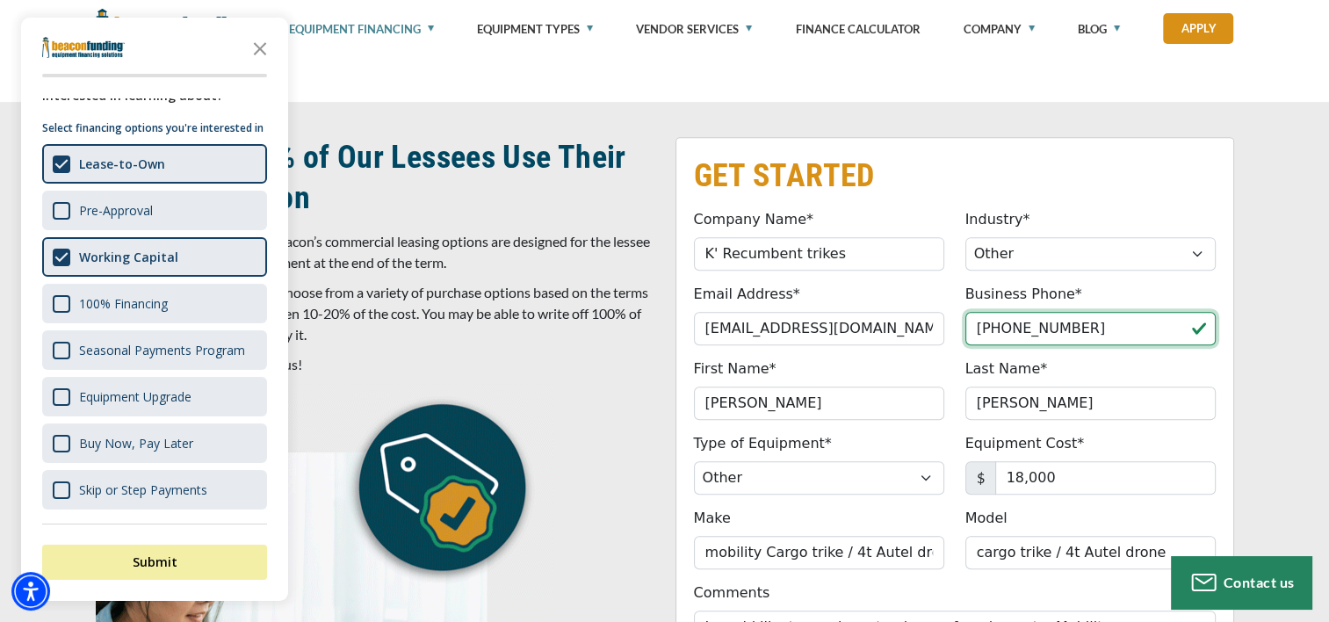
click at [1151, 330] on input "[PHONE_NUMBER]" at bounding box center [1091, 328] width 250 height 33
type input "("
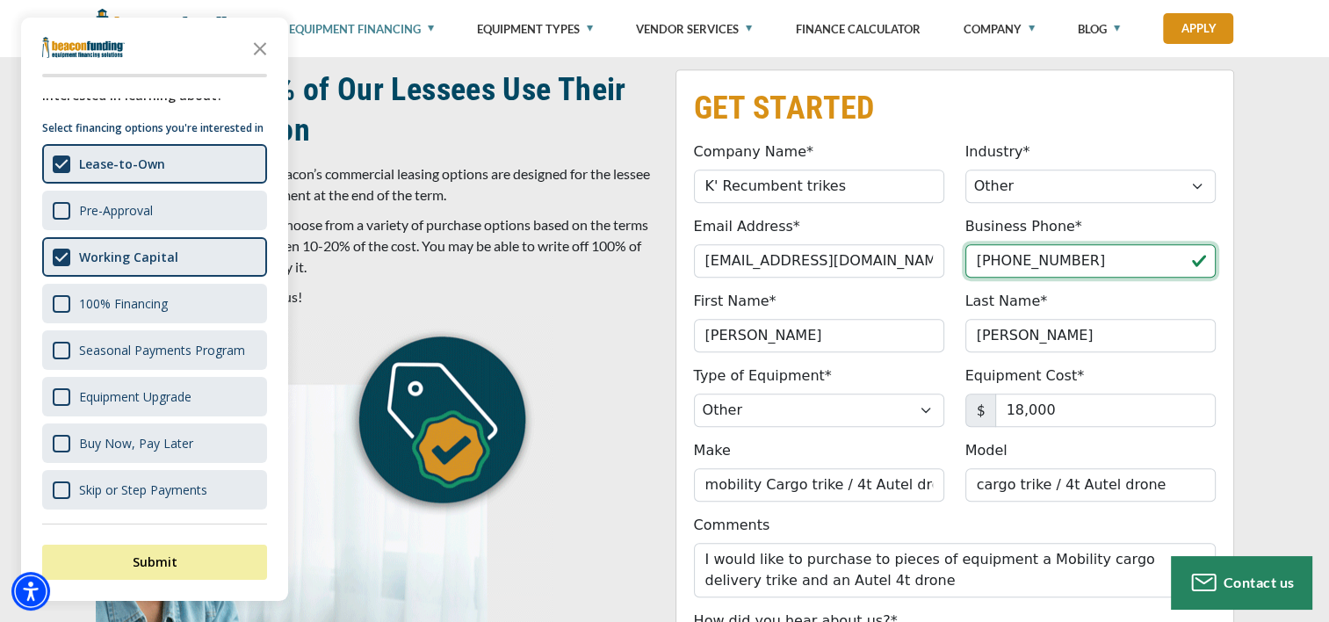
scroll to position [879, 0]
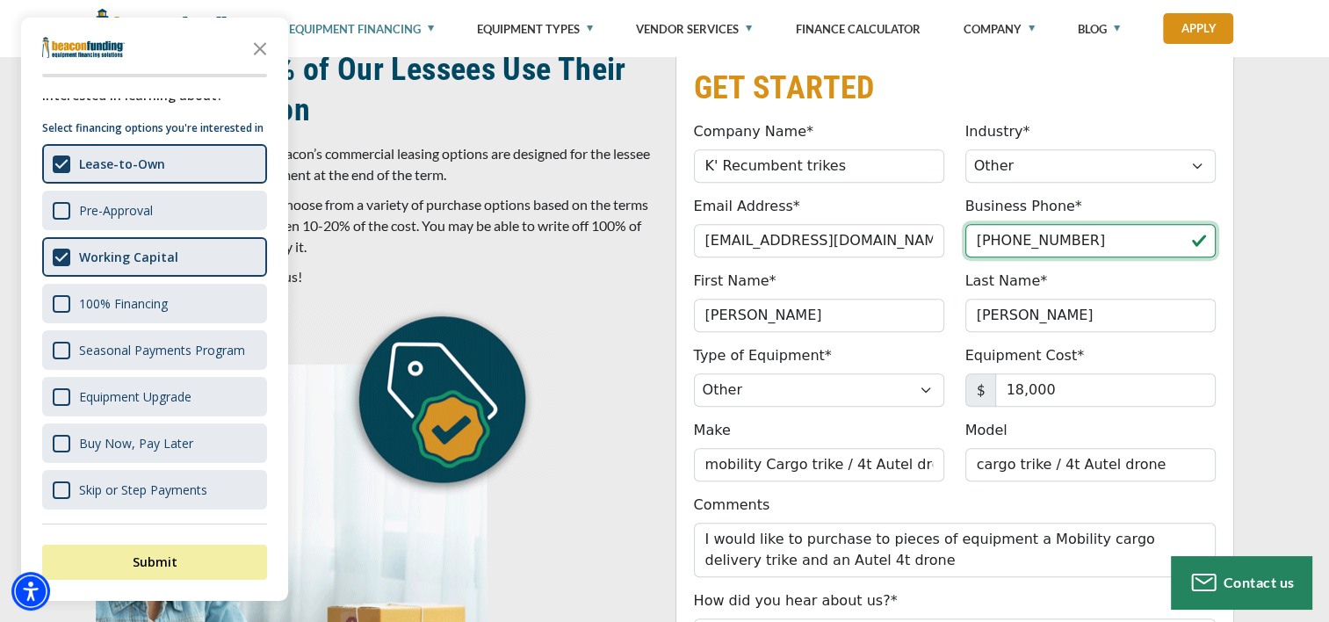
type input "[PHONE_NUMBER]"
click at [871, 271] on div "First Name* [PERSON_NAME] Please provide a valid first name (no special charact…" at bounding box center [818, 301] width 271 height 61
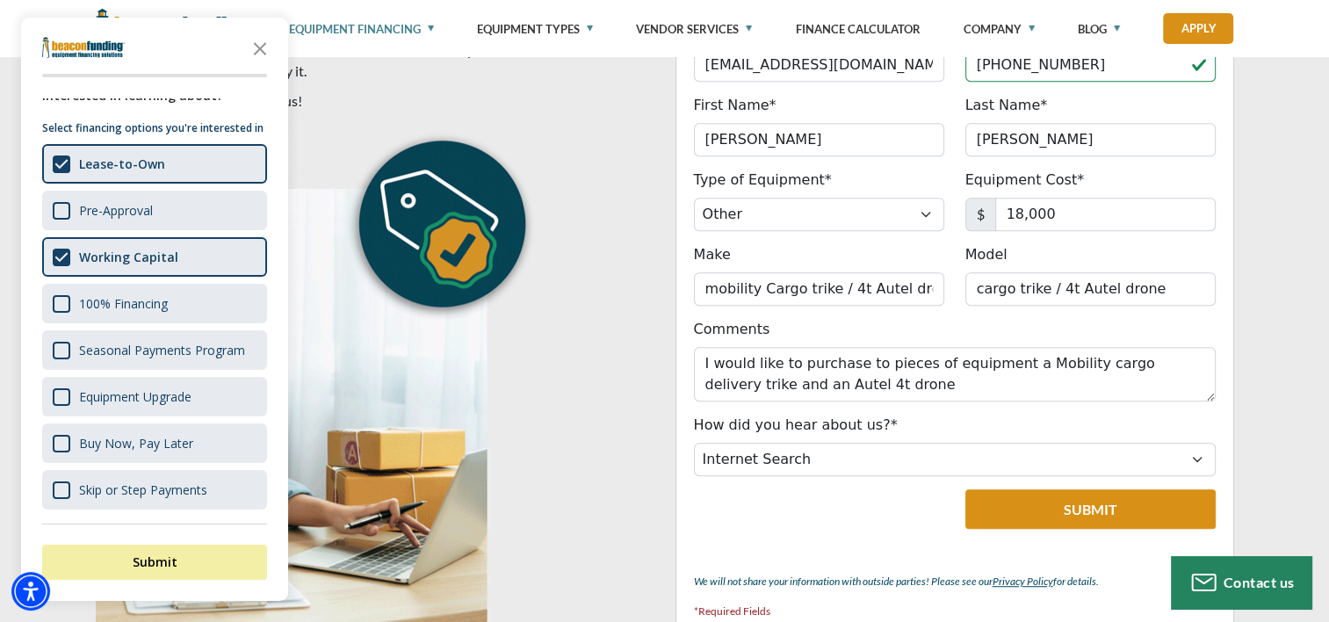
scroll to position [1142, 0]
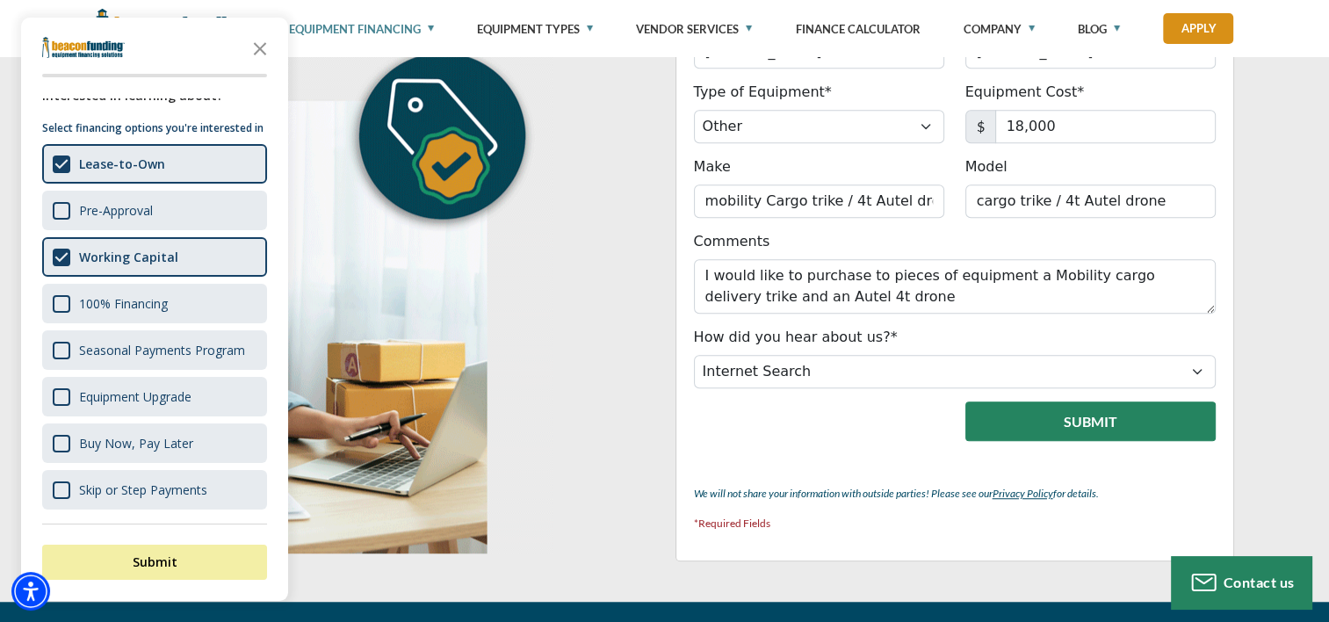
click at [1060, 418] on button "Submit" at bounding box center [1091, 421] width 250 height 40
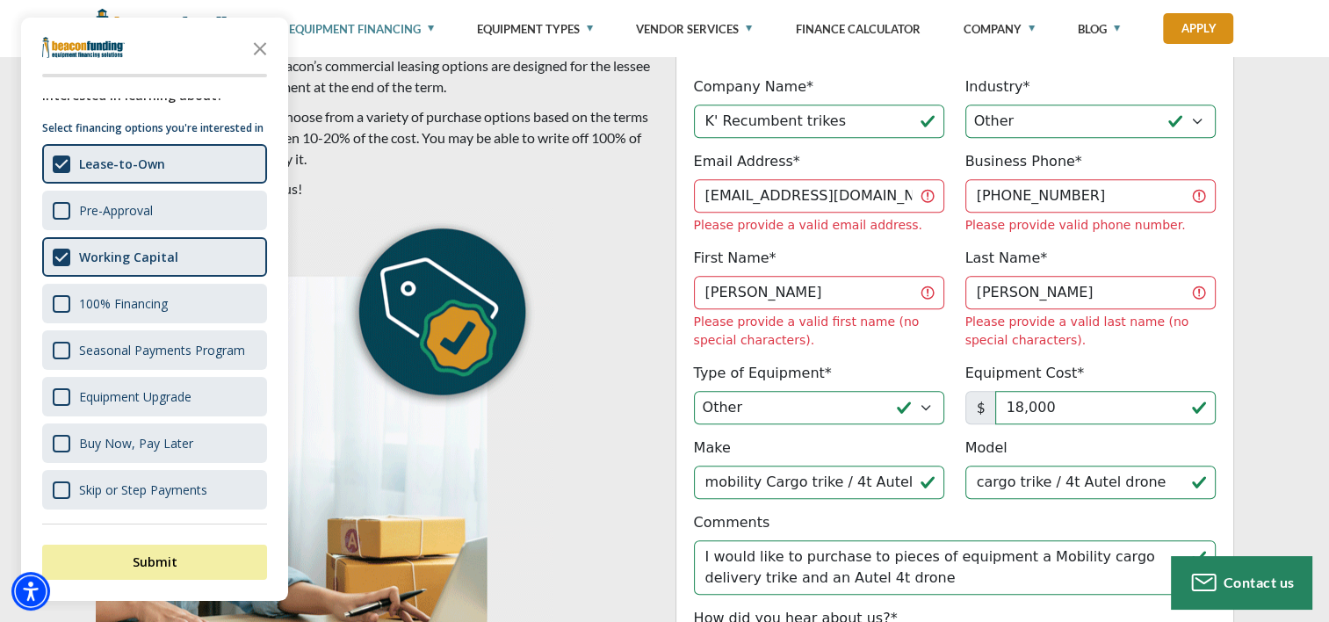
scroll to position [1054, 0]
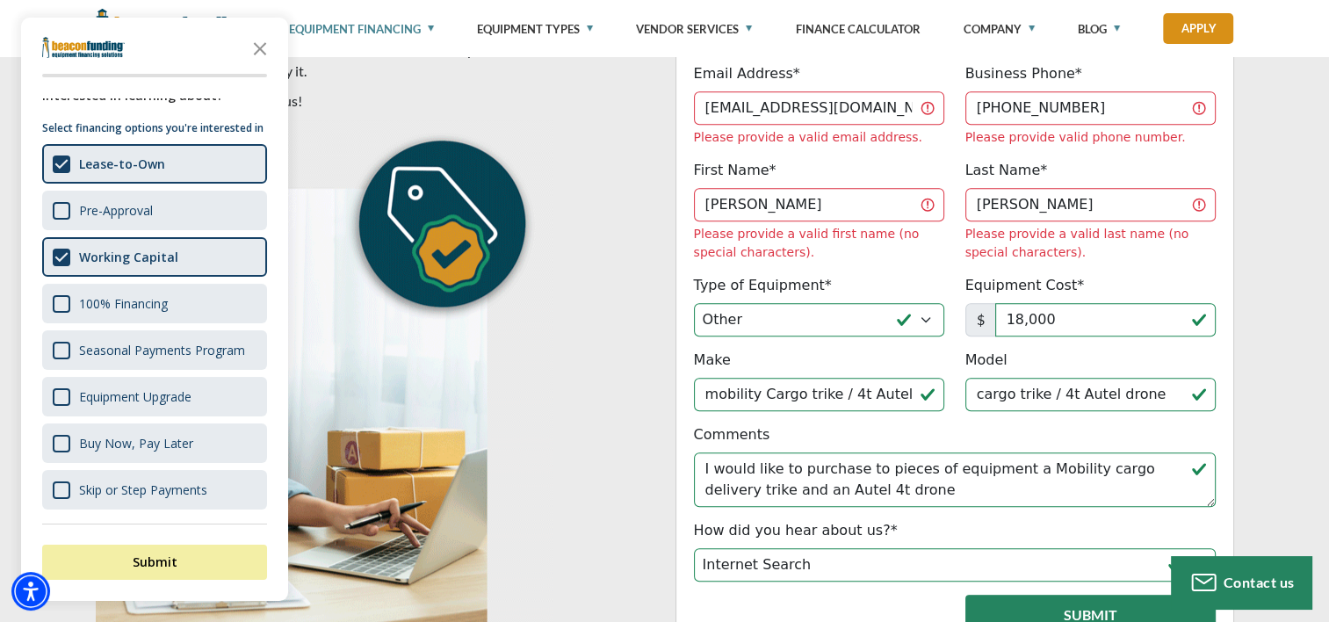
click at [1050, 595] on button "Submit" at bounding box center [1091, 615] width 250 height 40
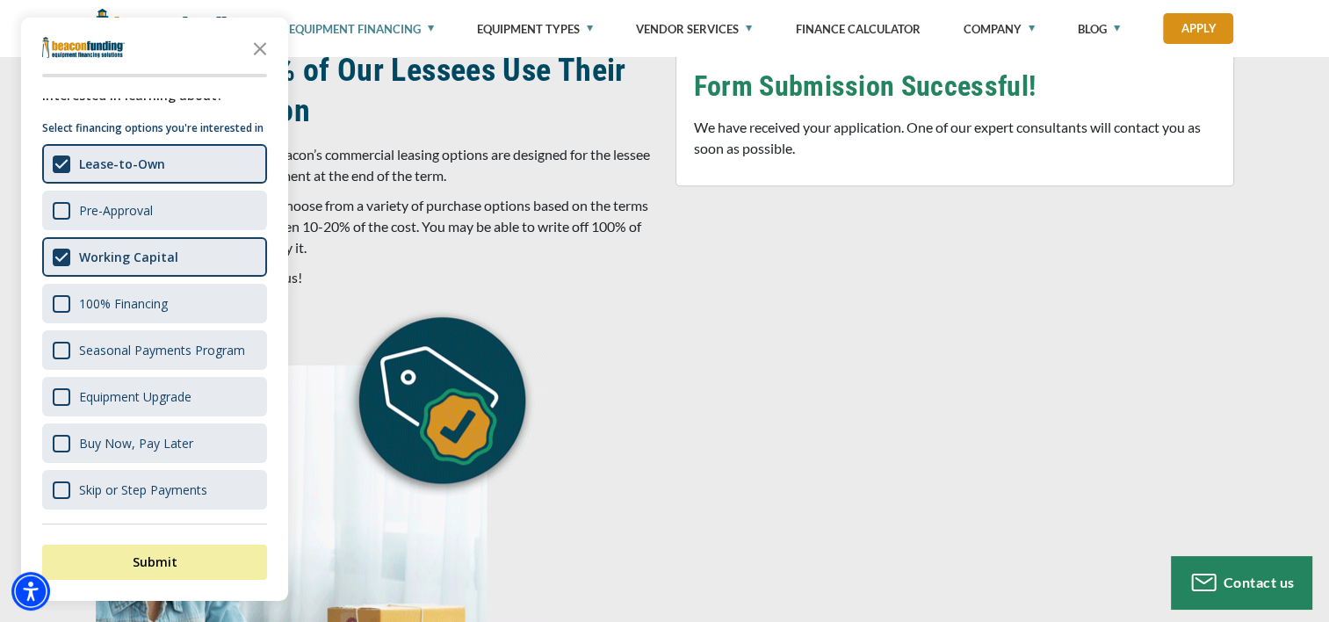
scroll to position [857, 0]
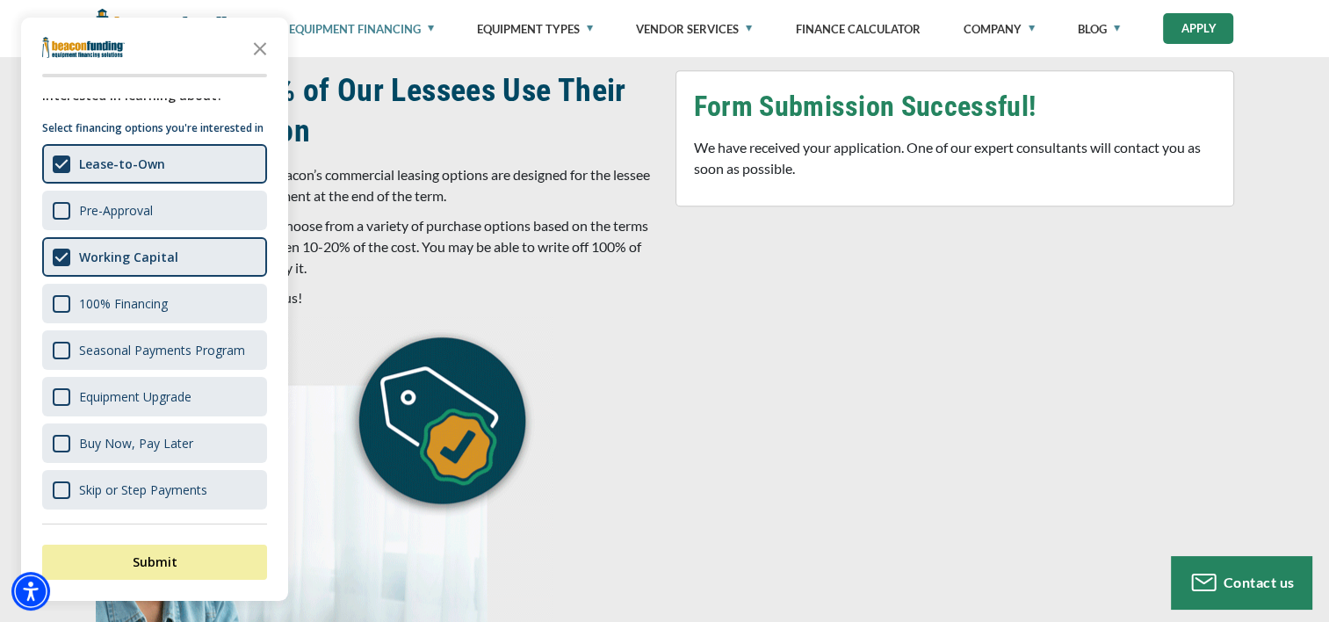
click at [1198, 35] on link "Apply" at bounding box center [1198, 28] width 70 height 31
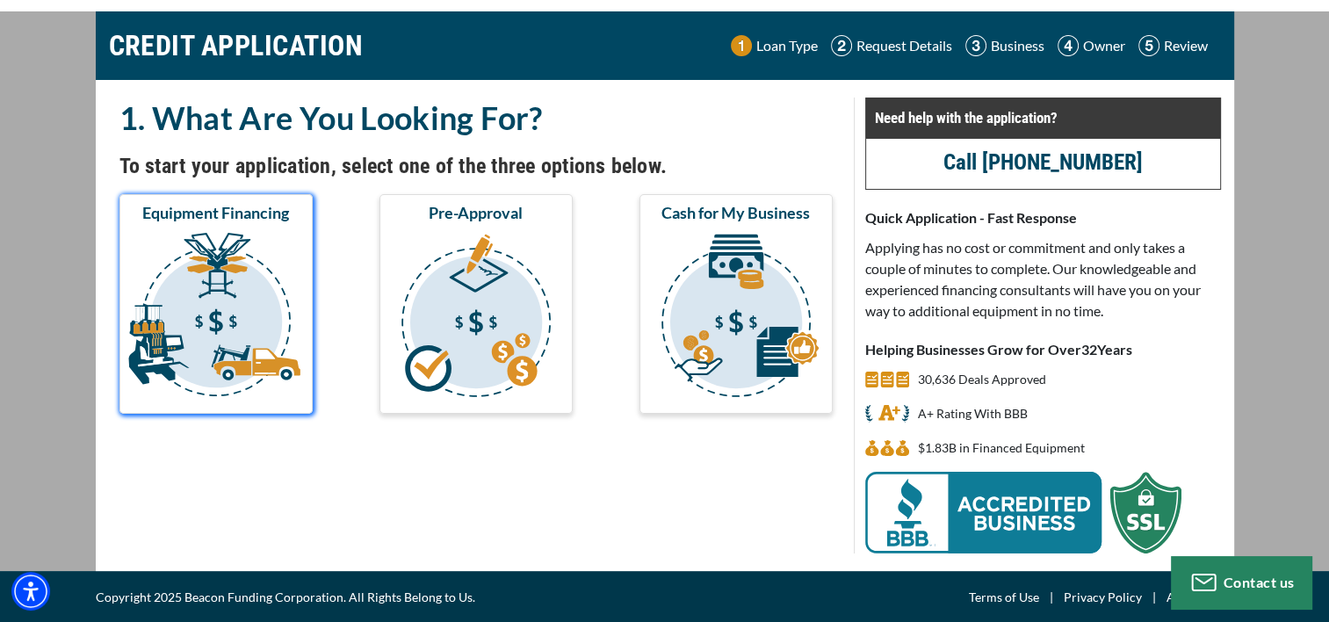
scroll to position [51, 0]
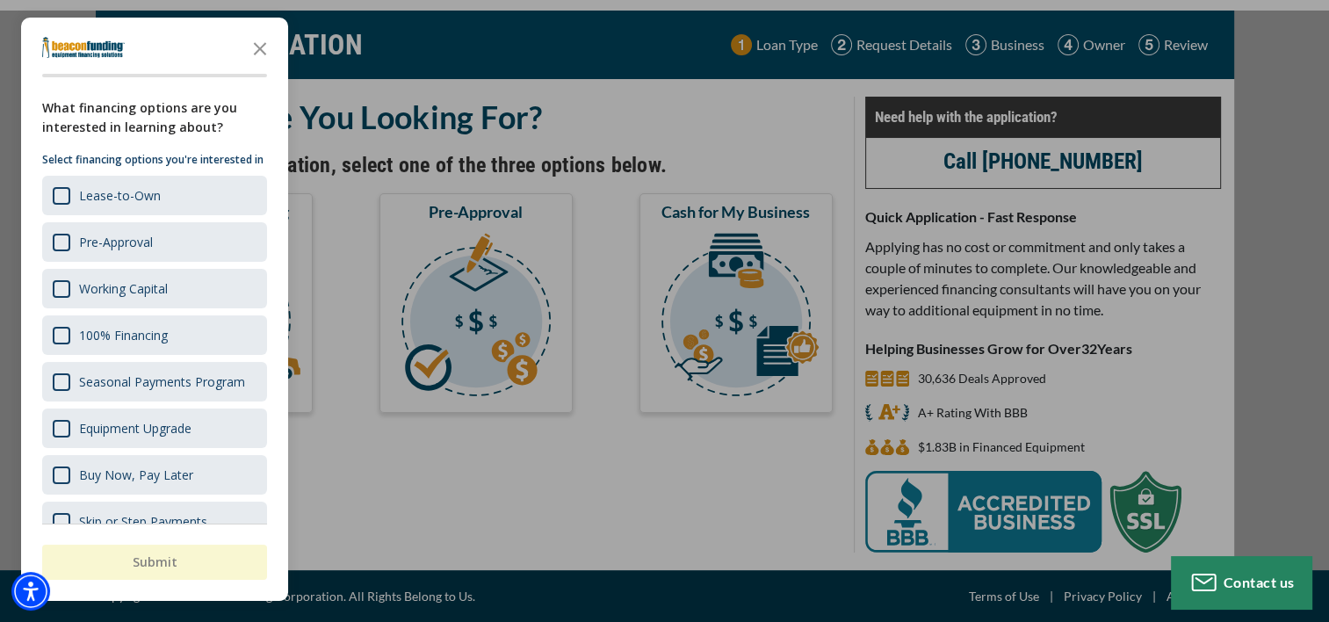
click at [470, 310] on div "button" at bounding box center [664, 311] width 1329 height 622
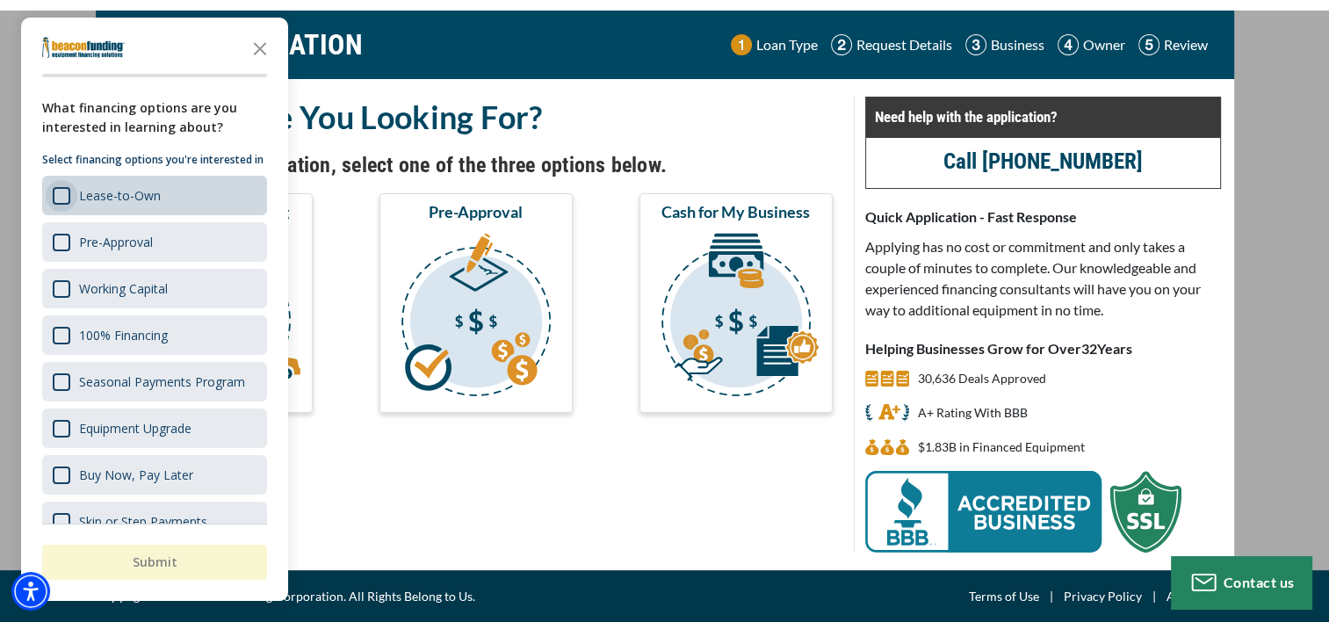
click at [60, 205] on div "Survey" at bounding box center [62, 196] width 18 height 18
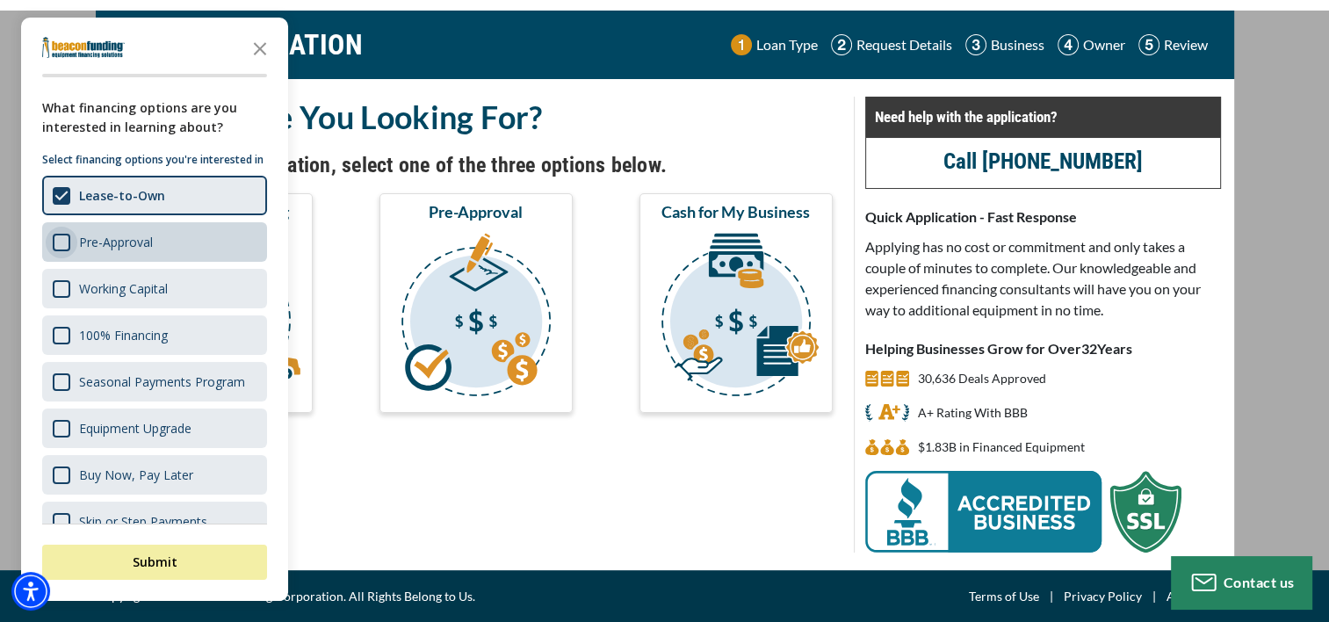
click at [61, 251] on div "Survey" at bounding box center [62, 243] width 18 height 18
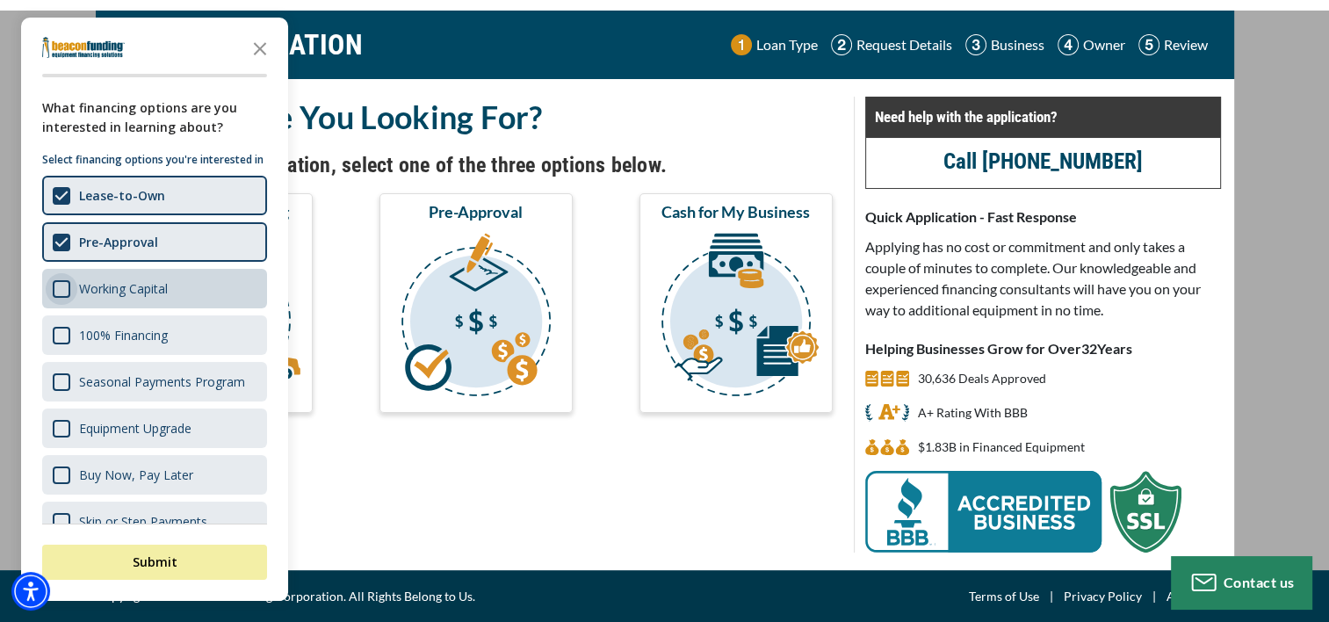
click at [56, 298] on div "Survey" at bounding box center [62, 289] width 18 height 18
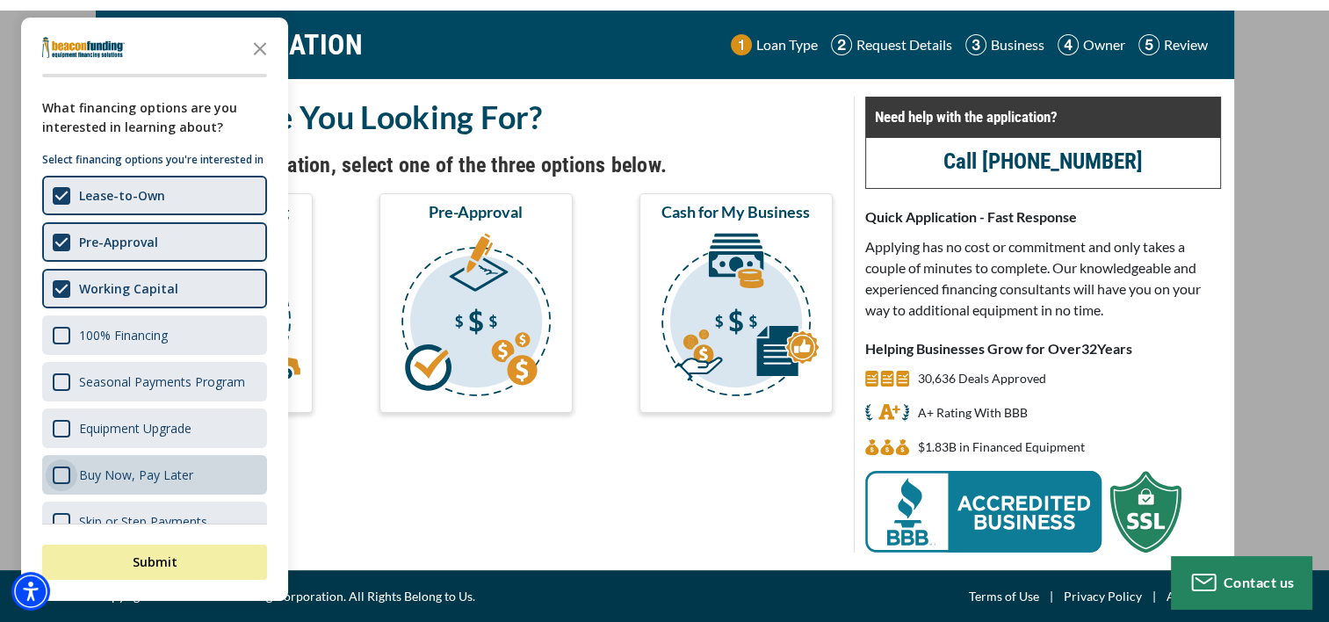
click at [66, 484] on div "Survey" at bounding box center [62, 475] width 18 height 18
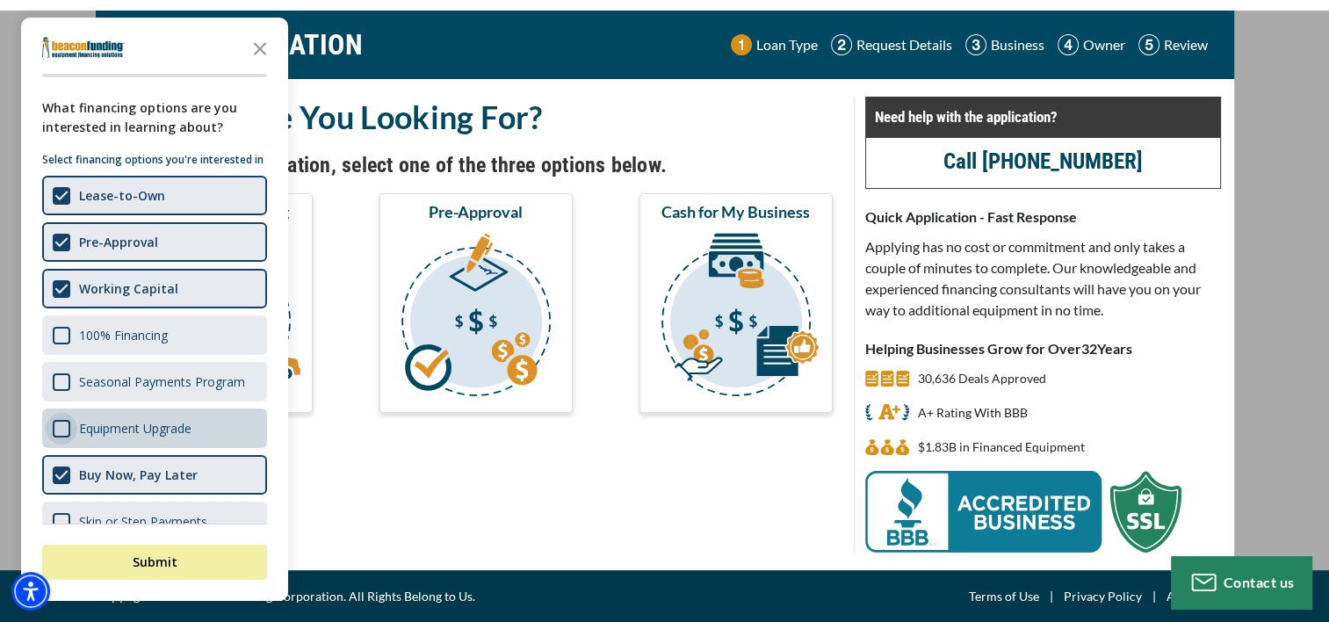
click at [60, 438] on div "Survey" at bounding box center [62, 429] width 18 height 18
click at [60, 438] on div "Shape" at bounding box center [62, 429] width 18 height 18
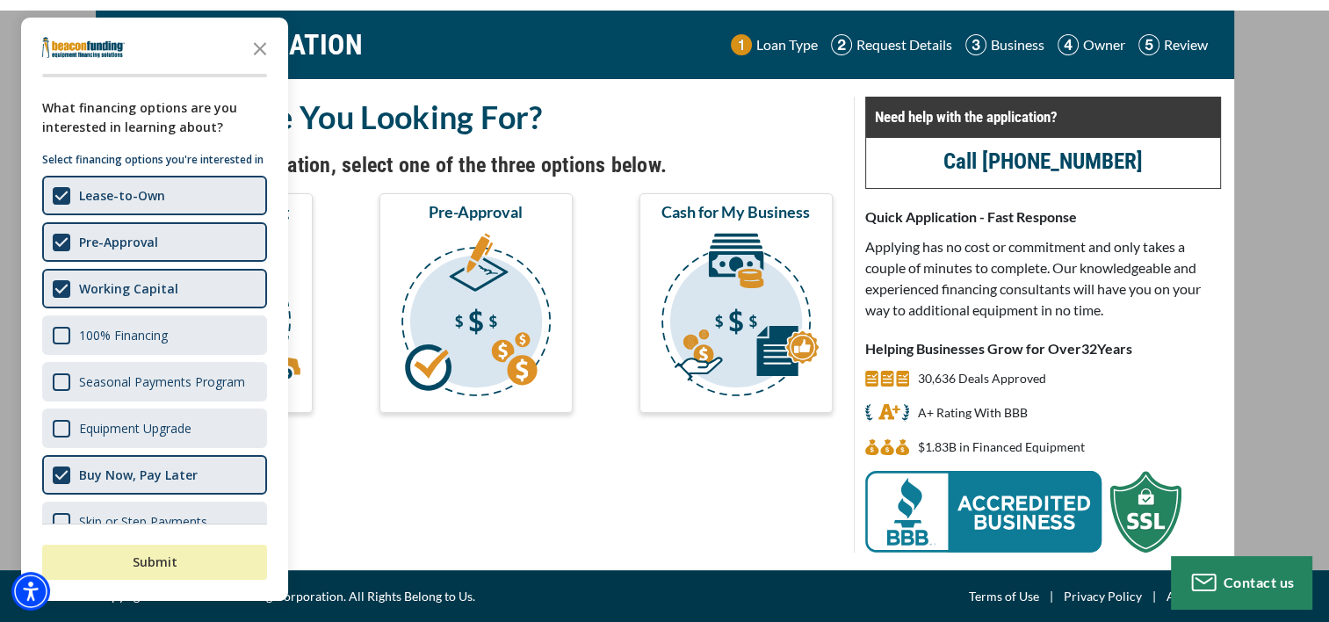
click at [156, 555] on button "Submit" at bounding box center [154, 562] width 225 height 35
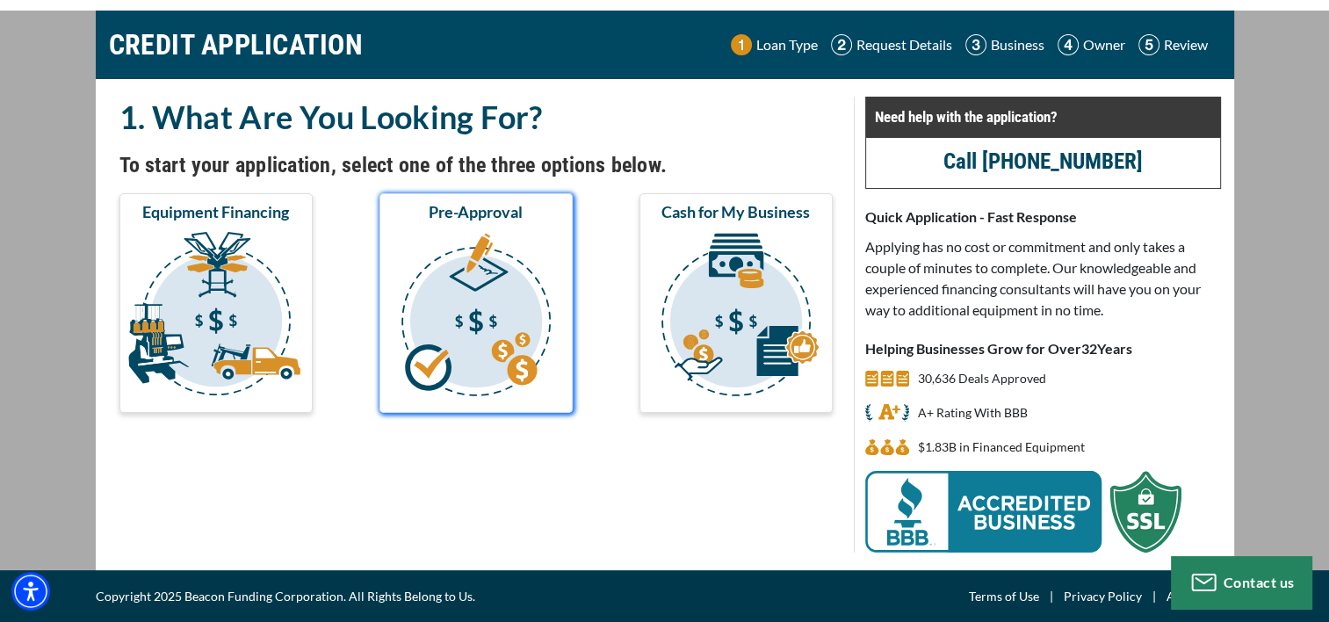
click at [483, 348] on img "submit" at bounding box center [476, 317] width 186 height 176
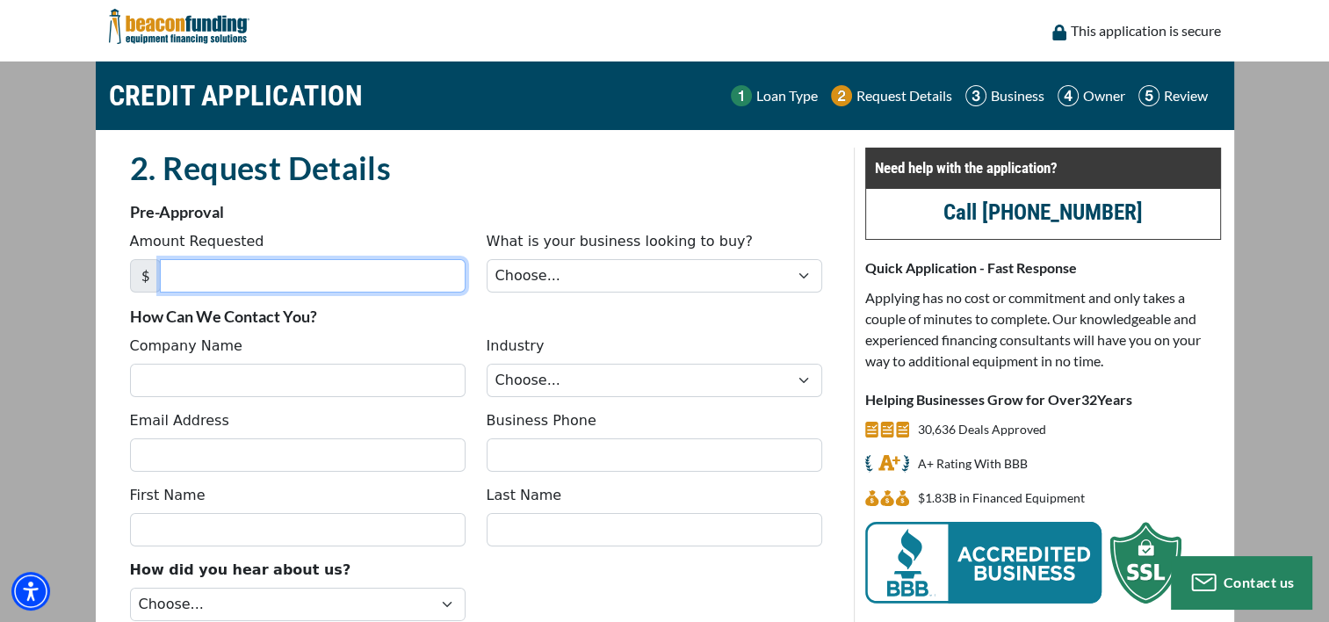
click at [210, 269] on input "Amount Requested" at bounding box center [313, 275] width 306 height 33
type input "18,000"
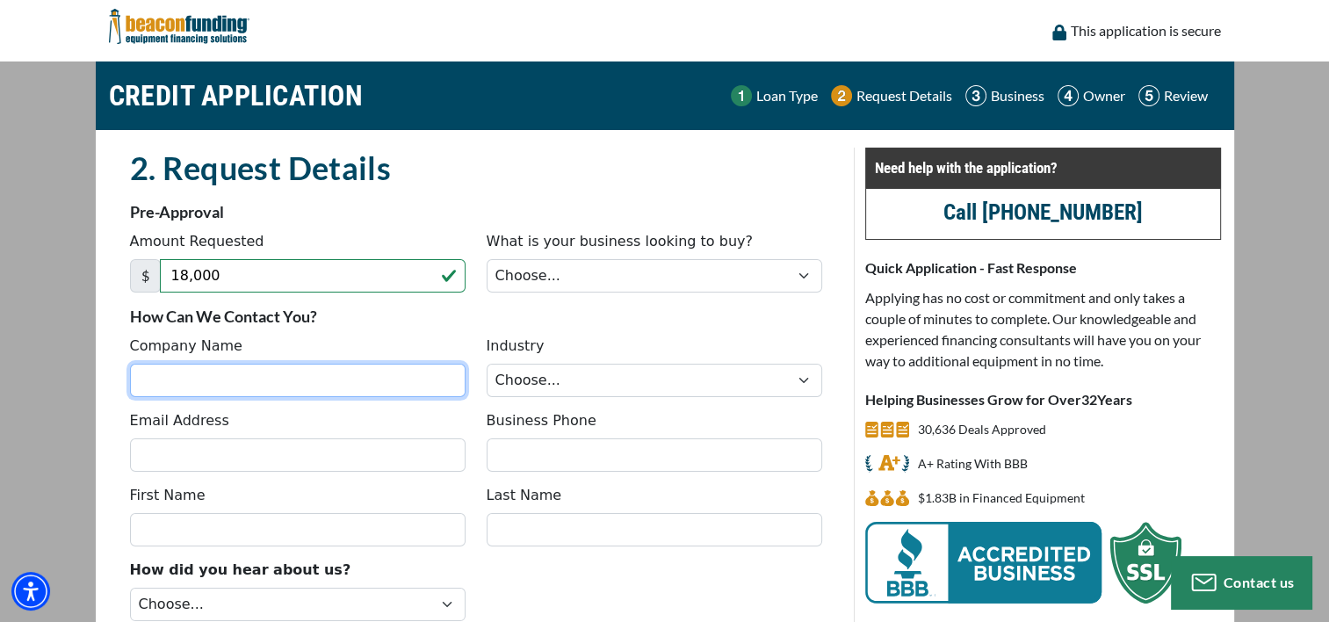
click at [202, 381] on input "Company Name" at bounding box center [298, 380] width 336 height 33
type input "K' Recumbent trikes"
type input "[EMAIL_ADDRESS][DOMAIN_NAME]"
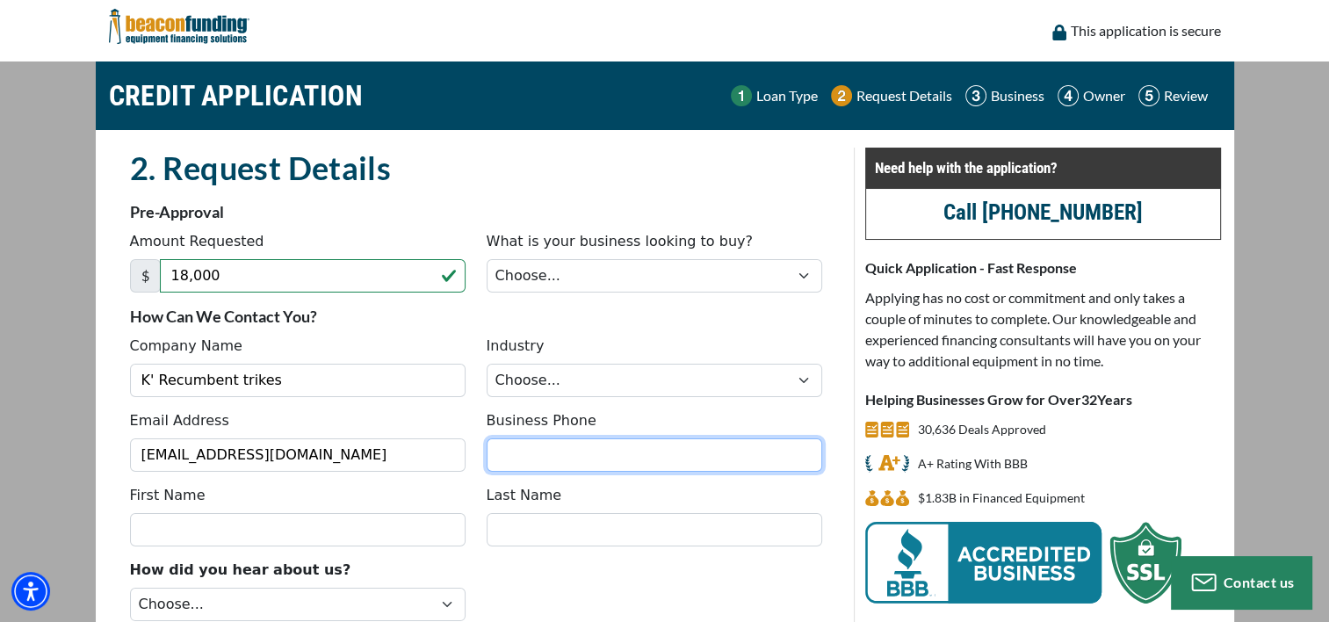
type input "3199393791"
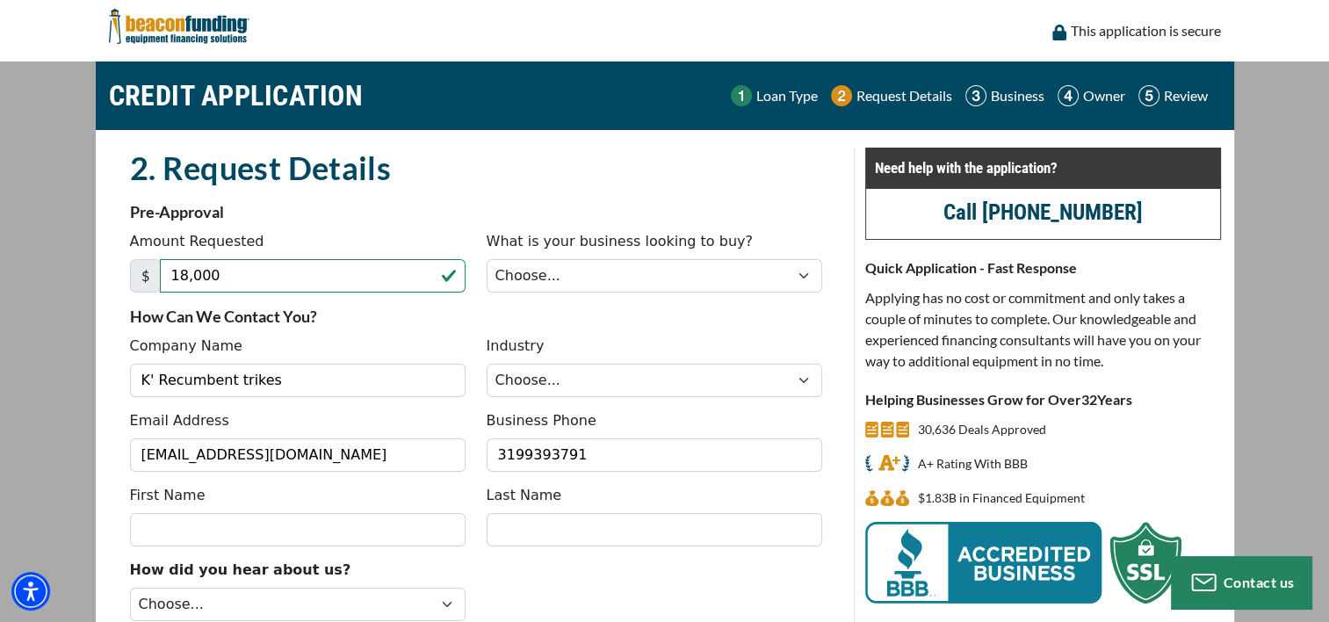
type input "[PERSON_NAME]"
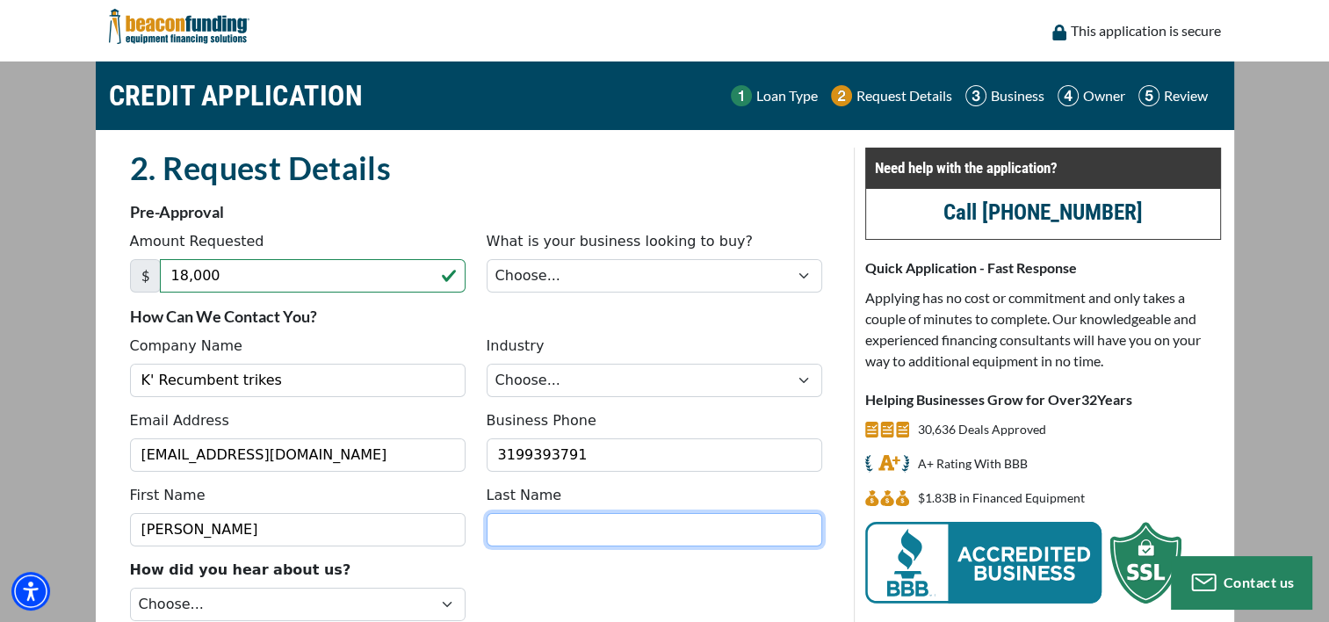
type input "[PERSON_NAME]"
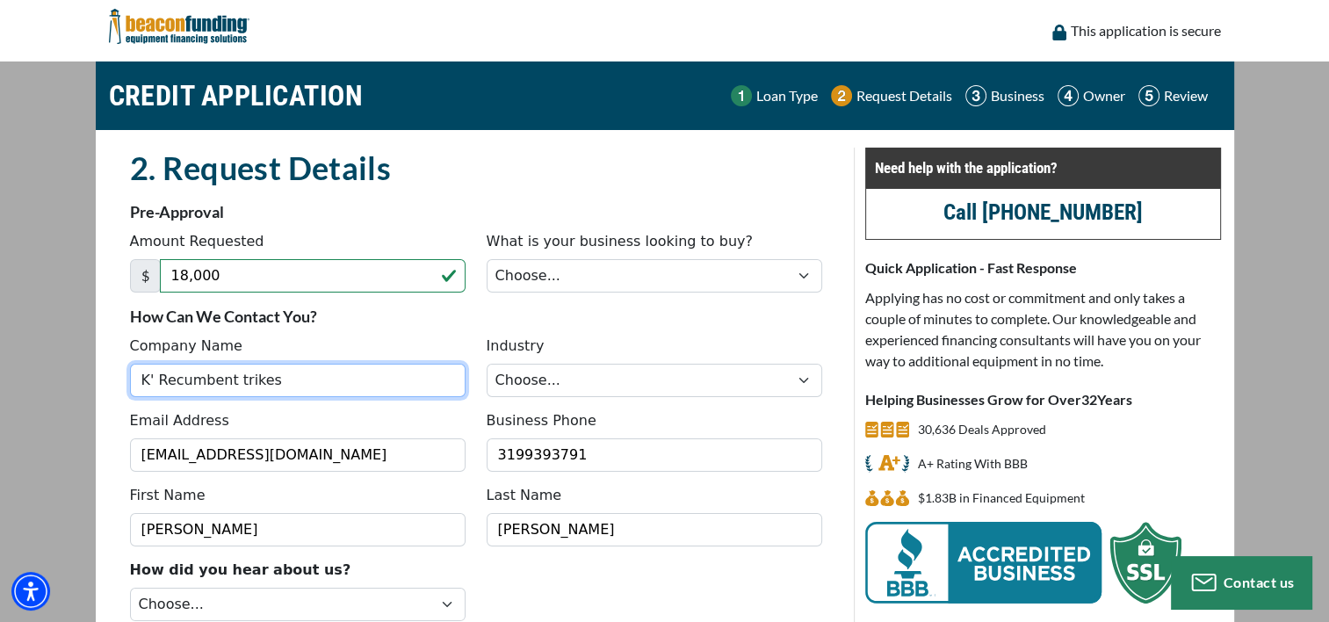
type input "[PHONE_NUMBER]"
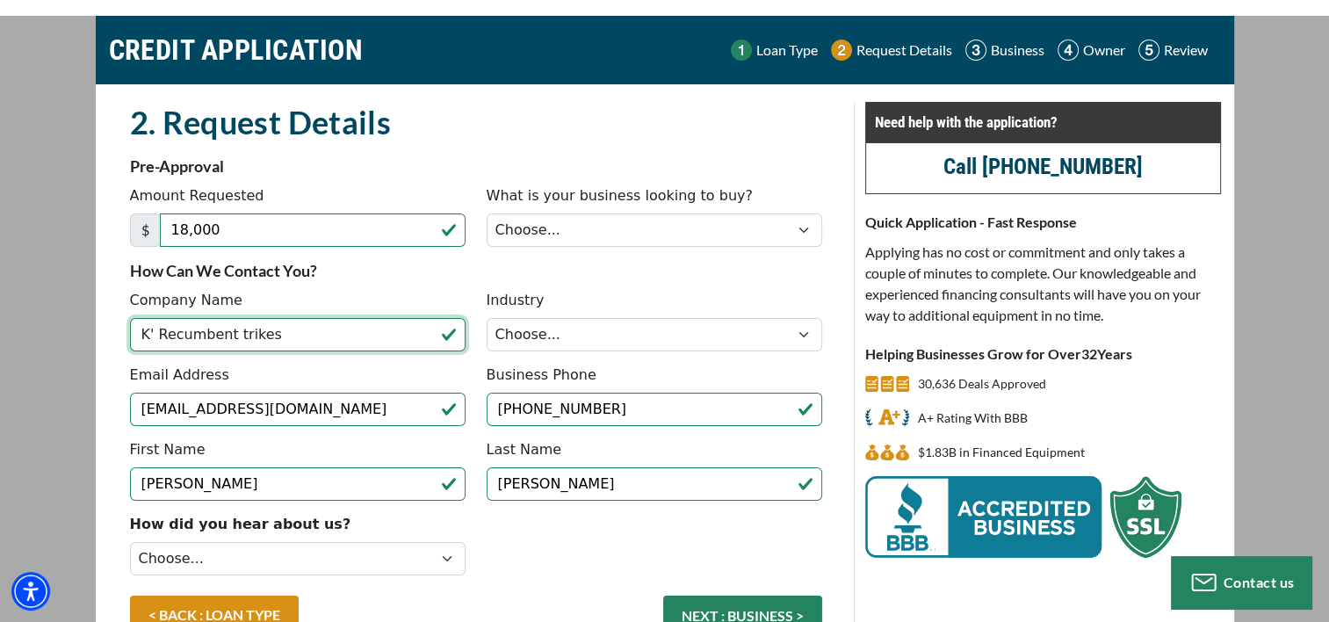
scroll to position [88, 0]
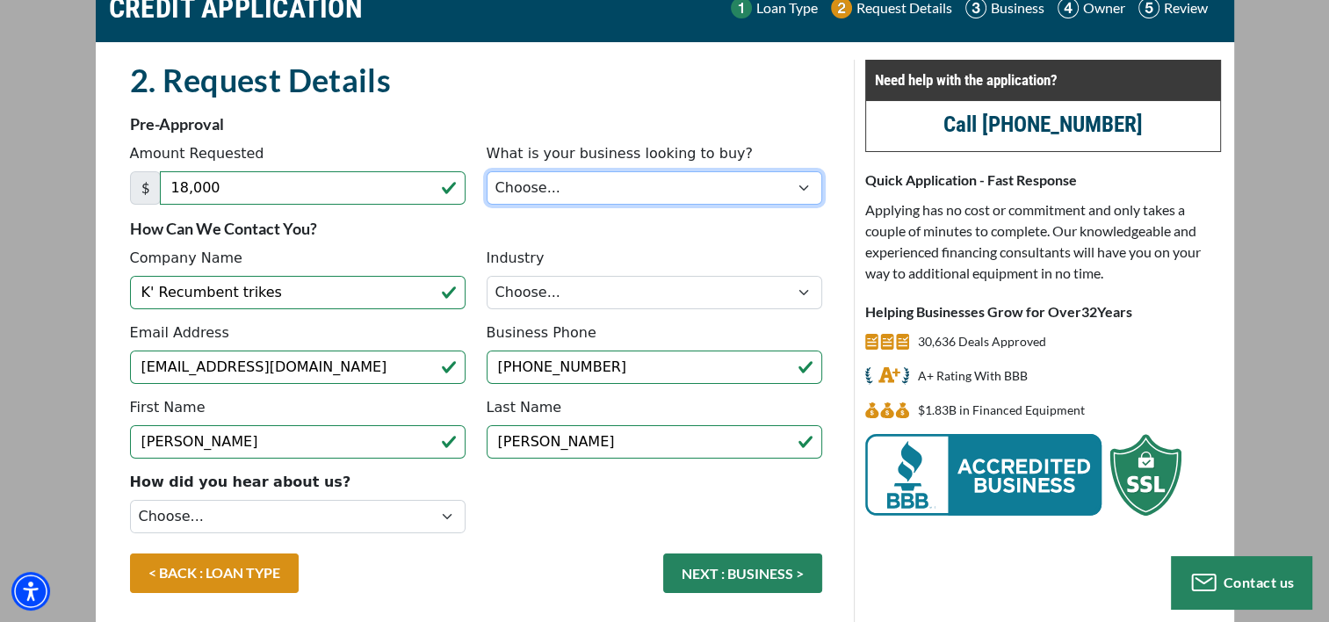
click at [593, 190] on select "Choose... Backhoe Boom/Bucket Truck Chipper Commercial Mower Crane DTG/DTF Prin…" at bounding box center [655, 187] width 336 height 33
select select "13"
click at [487, 171] on select "Choose... Backhoe Boom/Bucket Truck Chipper Commercial Mower Crane DTG/DTF Prin…" at bounding box center [655, 187] width 336 height 33
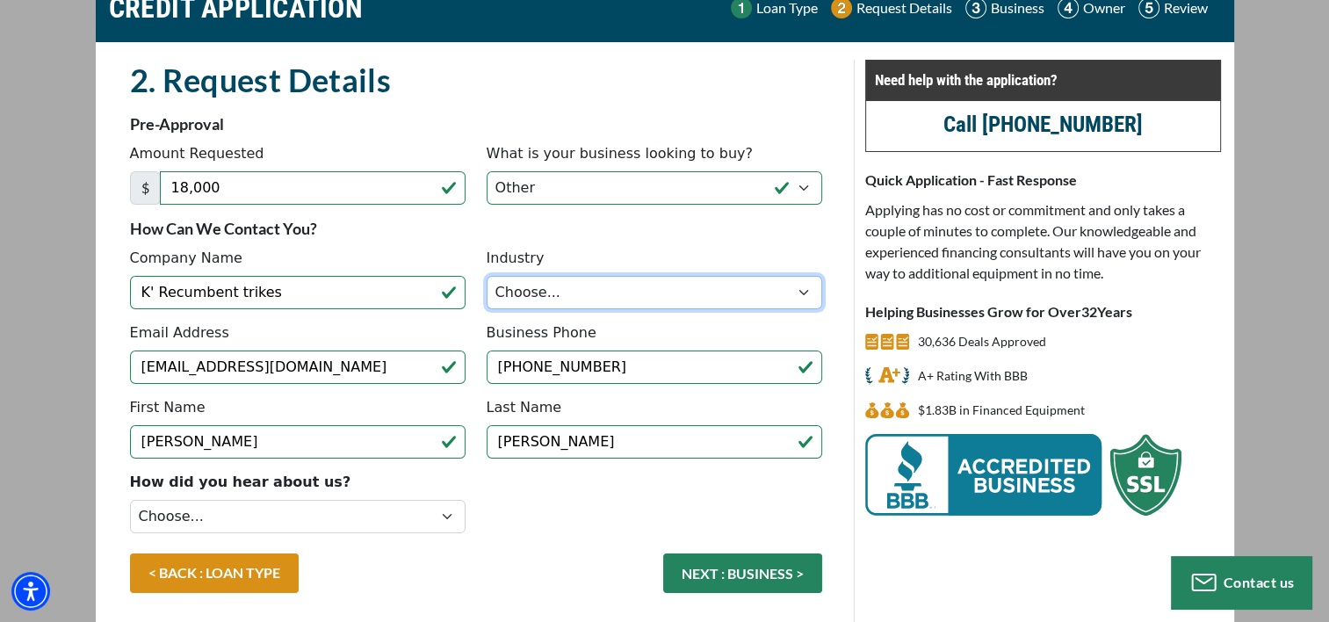
click at [550, 286] on select "Choose... Towing Landscape/Hardscape Decorated Apparel Septic Light Constructio…" at bounding box center [655, 292] width 336 height 33
select select "5"
click at [487, 276] on select "Choose... Towing Landscape/Hardscape Decorated Apparel Septic Light Constructio…" at bounding box center [655, 292] width 336 height 33
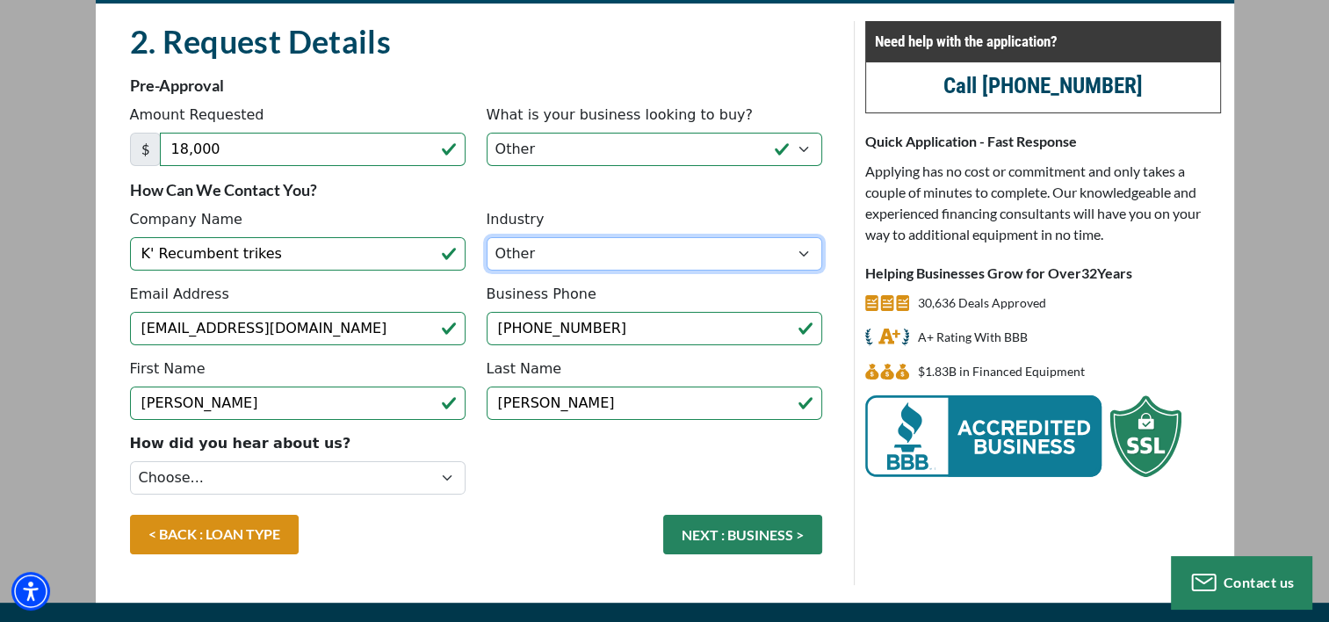
scroll to position [158, 0]
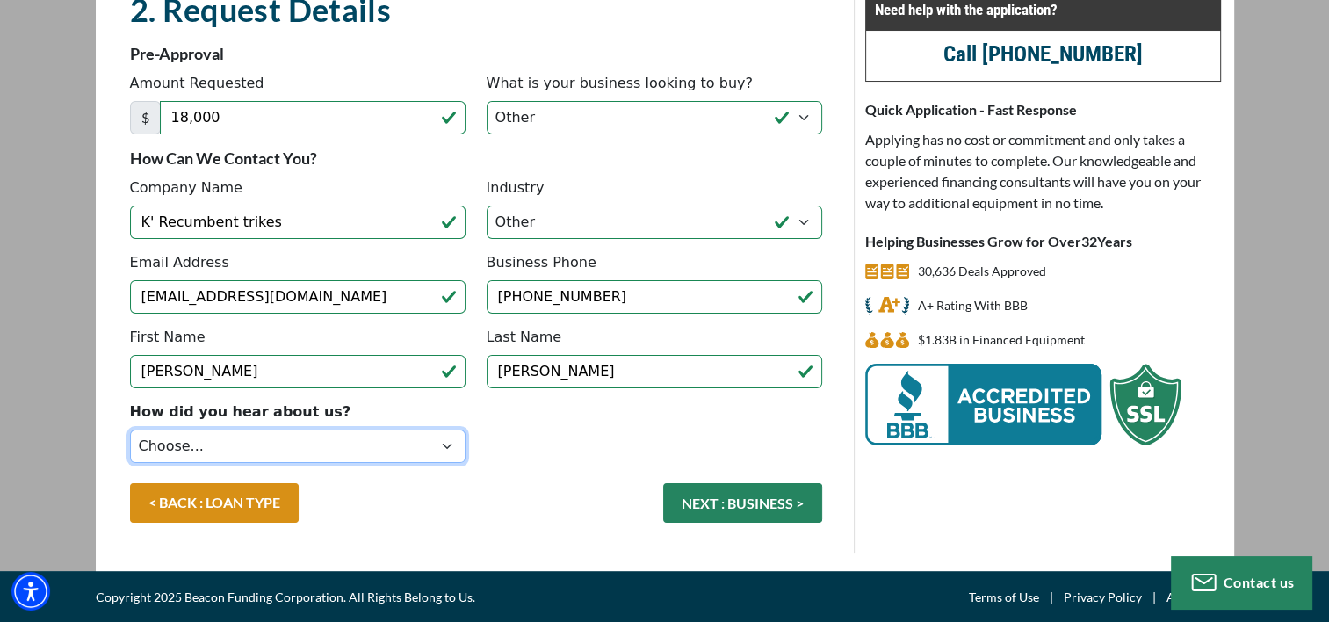
click at [330, 444] on select "Choose... Internet Search Vendor Referral Word of Mouth Client Referral Email E…" at bounding box center [298, 446] width 336 height 33
click at [445, 440] on select "Choose... Internet Search Vendor Referral Word of Mouth Client Referral Email E…" at bounding box center [298, 446] width 336 height 33
click at [438, 442] on select "Choose... Internet Search Vendor Referral Word of Mouth Client Referral Email E…" at bounding box center [298, 446] width 336 height 33
select select "5"
click at [130, 430] on select "Choose... Internet Search Vendor Referral Word of Mouth Client Referral Email E…" at bounding box center [298, 446] width 336 height 33
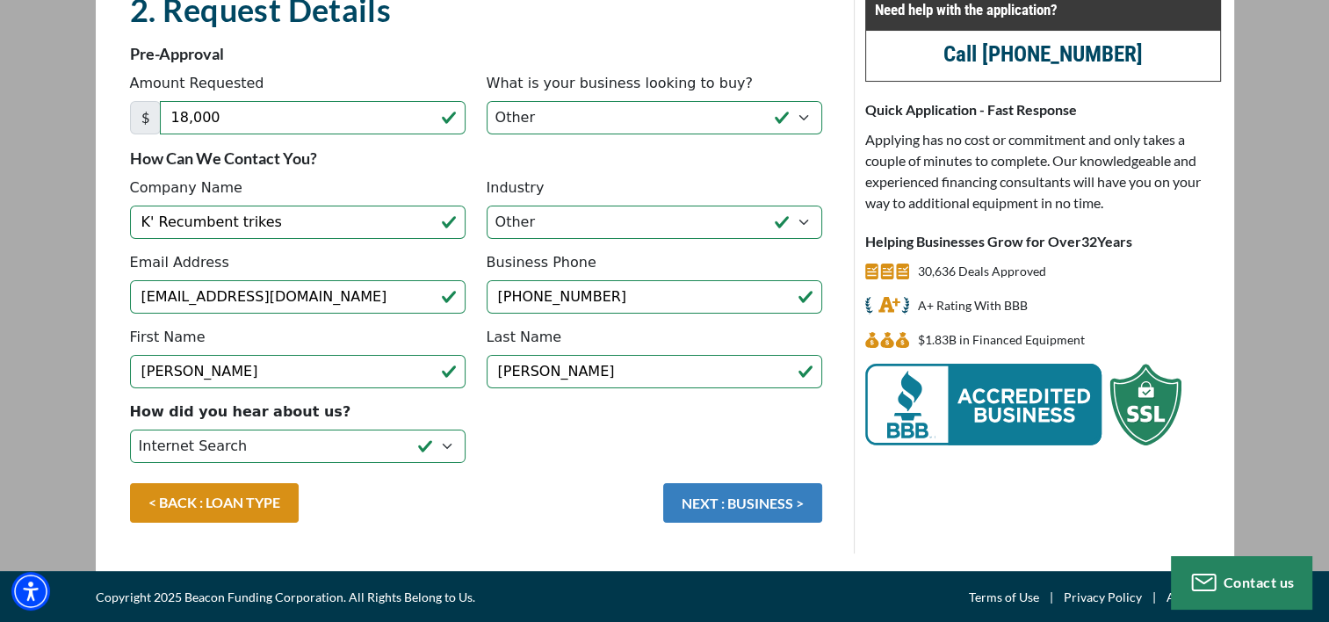
click at [745, 504] on button "NEXT : BUSINESS >" at bounding box center [742, 503] width 159 height 40
